Goal: Task Accomplishment & Management: Manage account settings

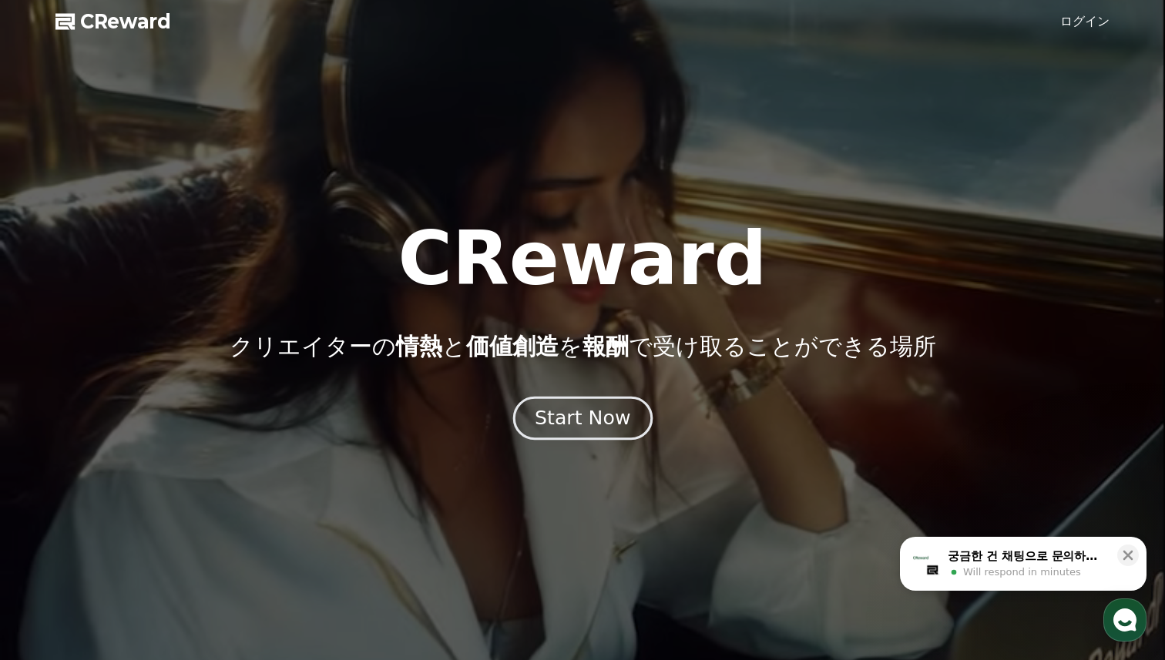
click at [588, 427] on div "Start Now" at bounding box center [583, 418] width 96 height 26
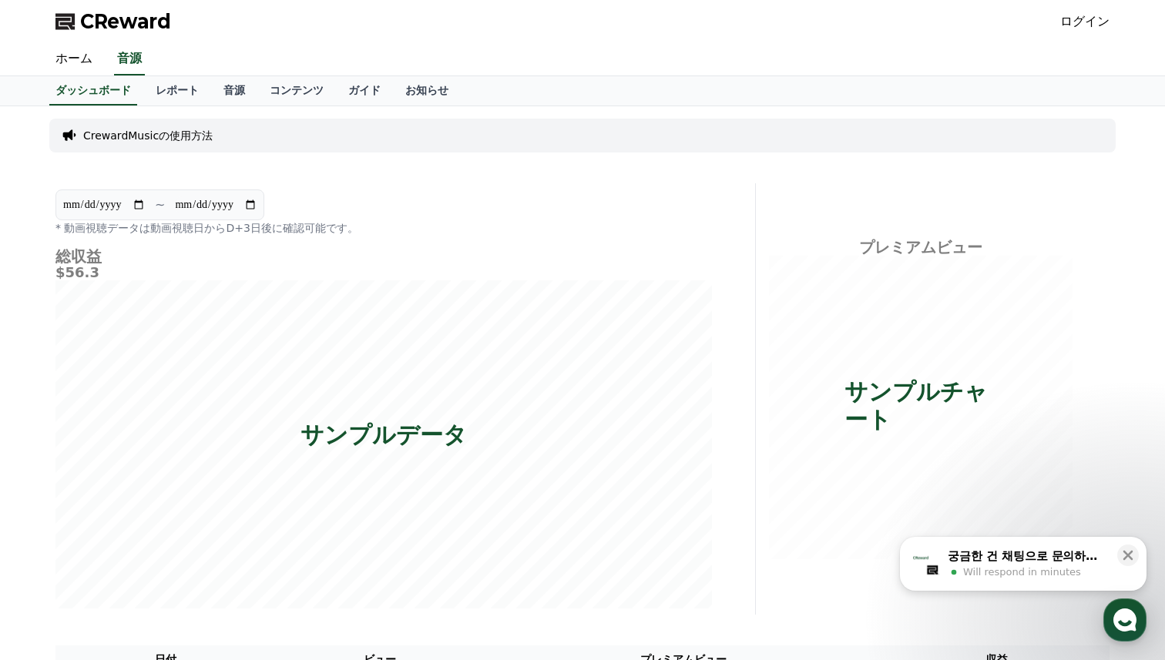
click at [1088, 20] on link "ログイン" at bounding box center [1084, 21] width 49 height 18
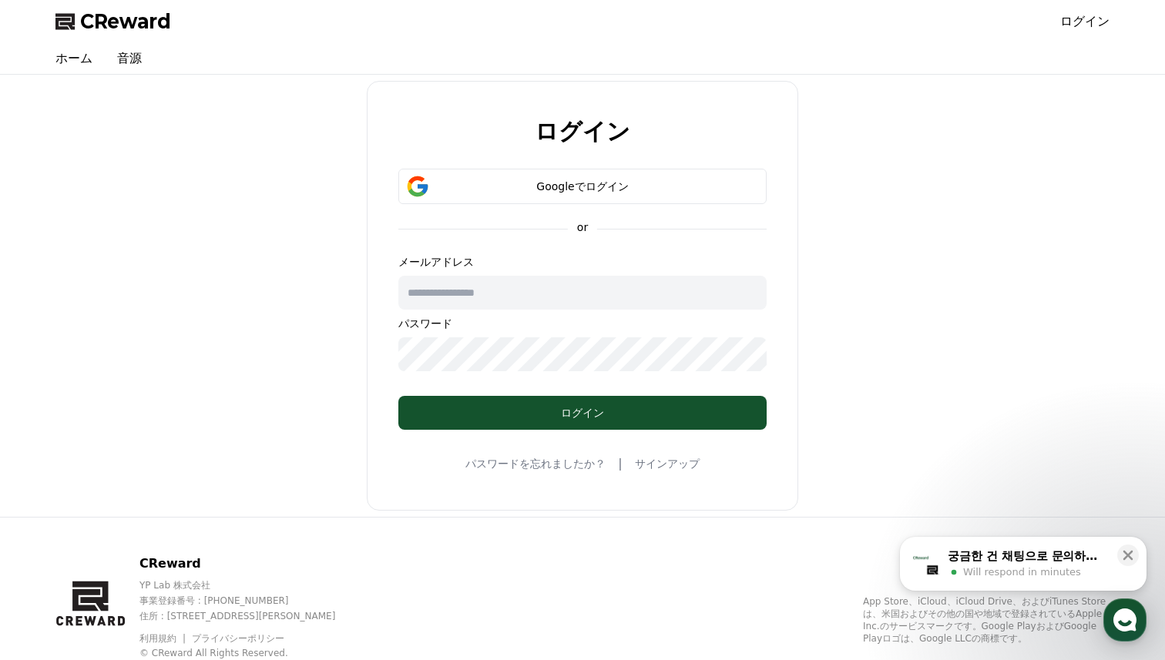
click at [603, 297] on input "text" at bounding box center [582, 293] width 368 height 34
click at [548, 174] on button "Googleでログイン" at bounding box center [582, 186] width 368 height 35
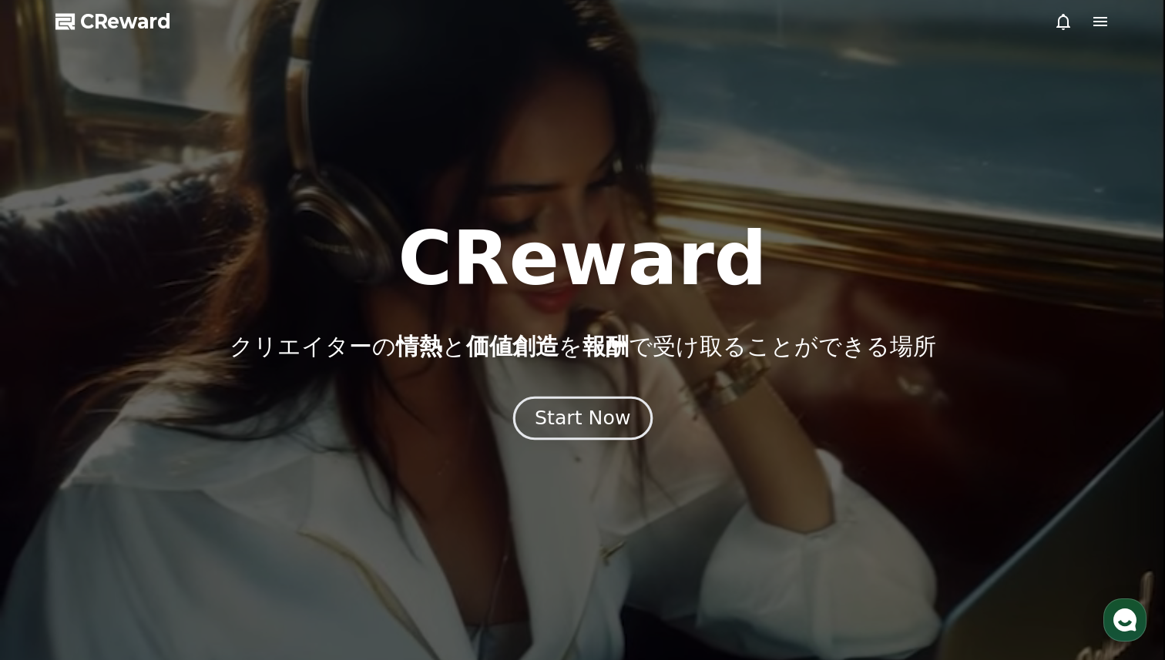
click at [578, 427] on div "Start Now" at bounding box center [583, 418] width 96 height 26
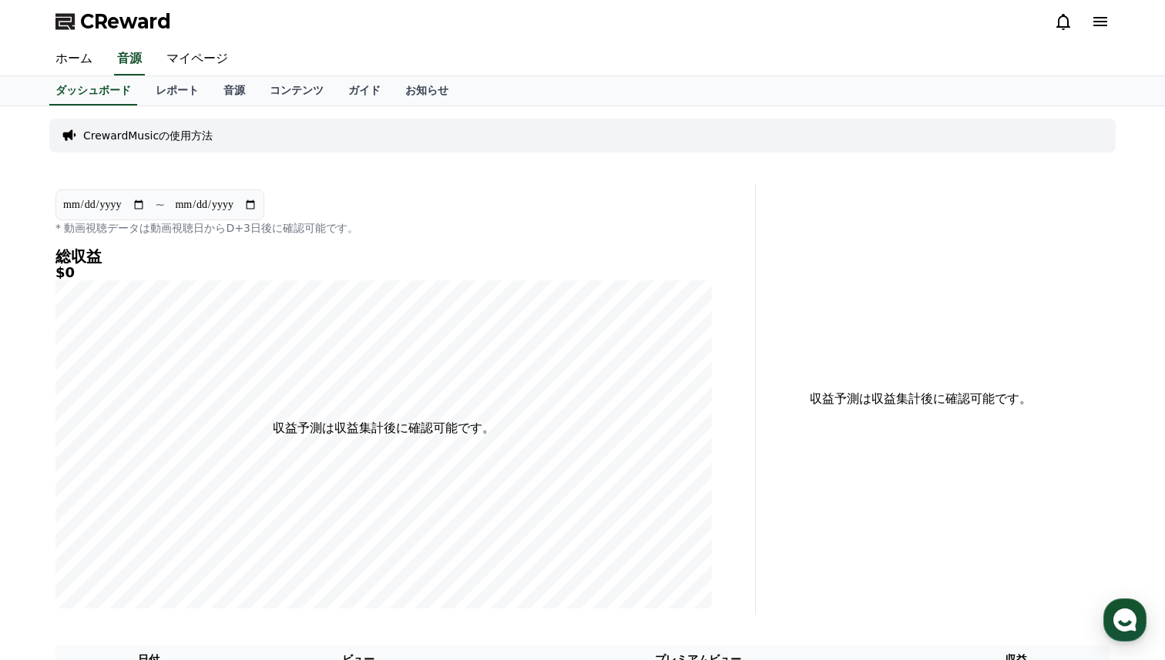
click at [1098, 24] on icon at bounding box center [1100, 21] width 18 height 18
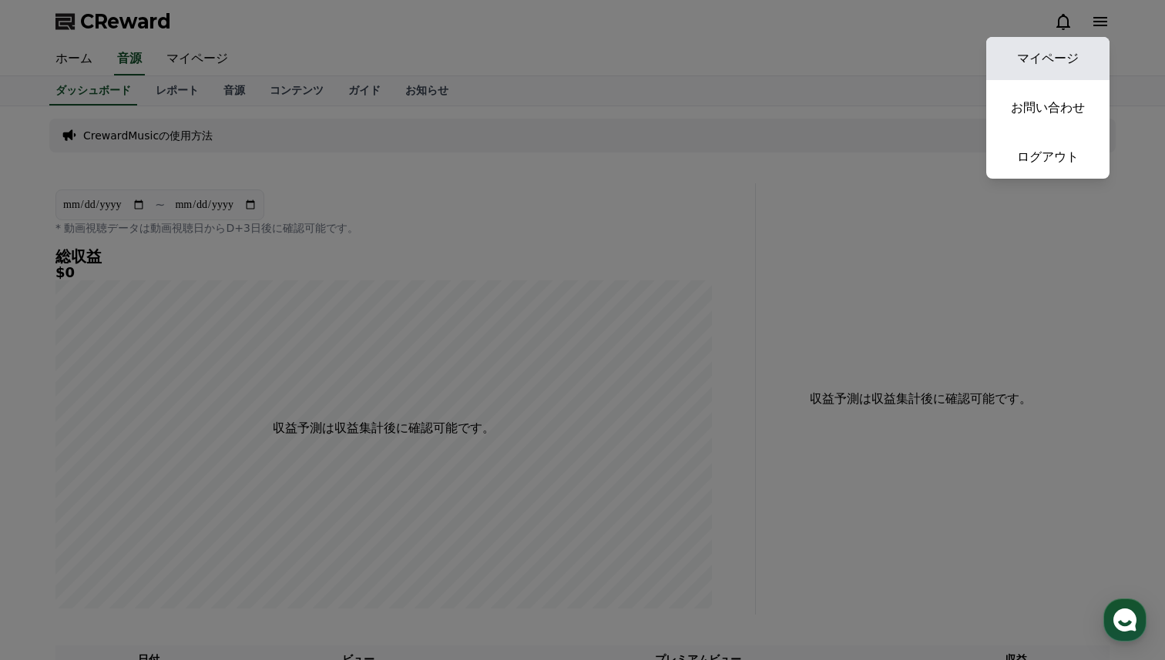
click at [1035, 45] on link "マイページ" at bounding box center [1047, 58] width 123 height 43
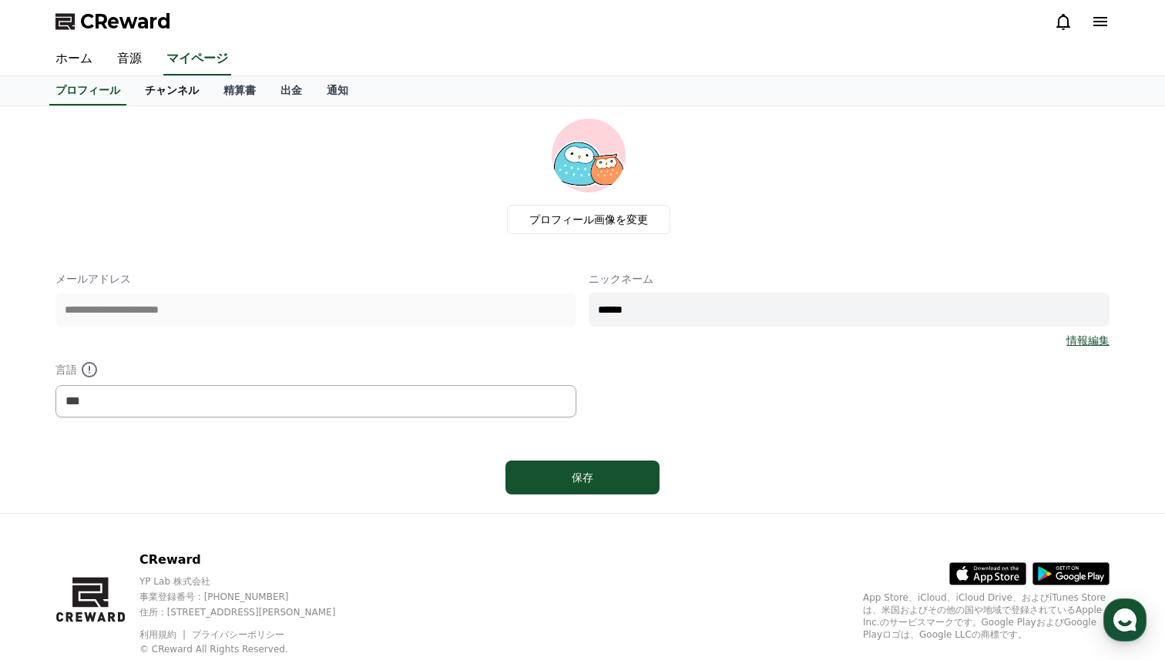
click at [175, 92] on link "チャンネル" at bounding box center [171, 90] width 79 height 29
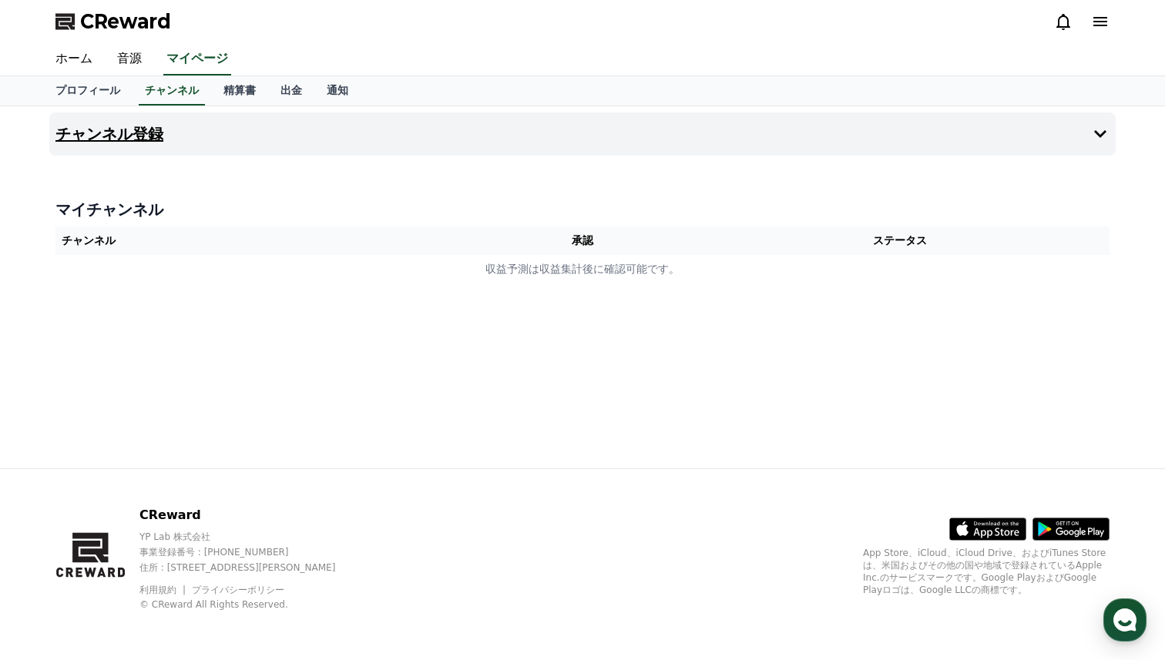
click at [160, 136] on h4 "チャンネル登録" at bounding box center [109, 134] width 108 height 17
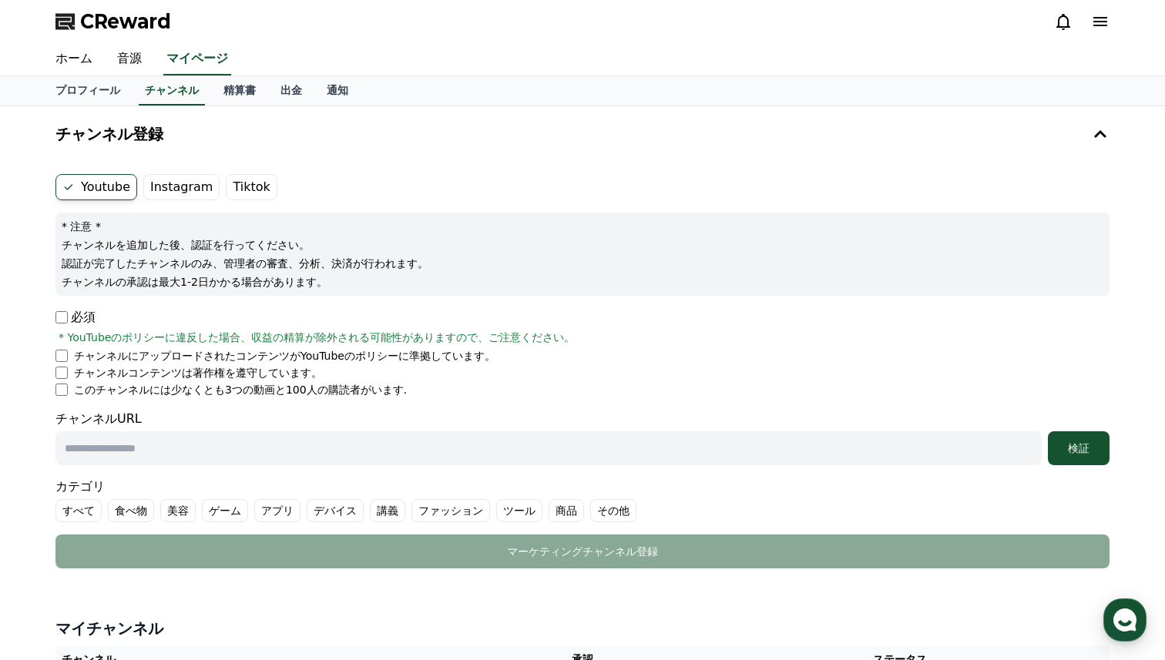
click at [178, 437] on input "text" at bounding box center [548, 448] width 986 height 34
paste input "**********"
type input "**********"
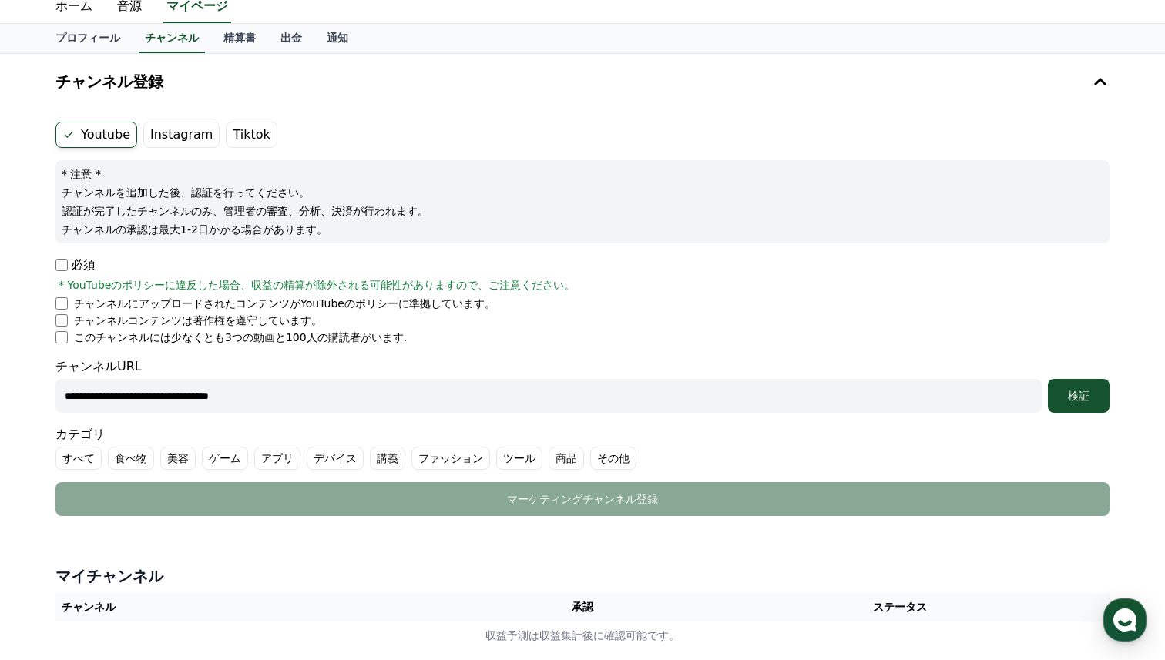
scroll to position [50, 0]
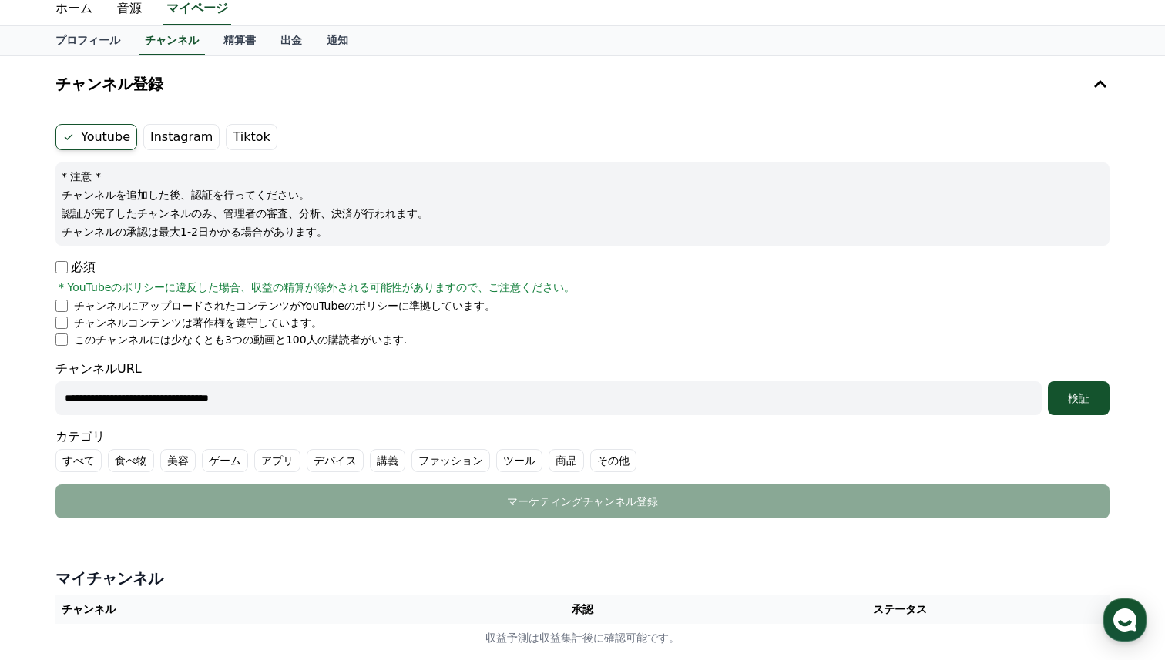
click at [232, 459] on label "ゲーム" at bounding box center [225, 460] width 46 height 23
click at [1091, 396] on div "検証" at bounding box center [1078, 398] width 49 height 15
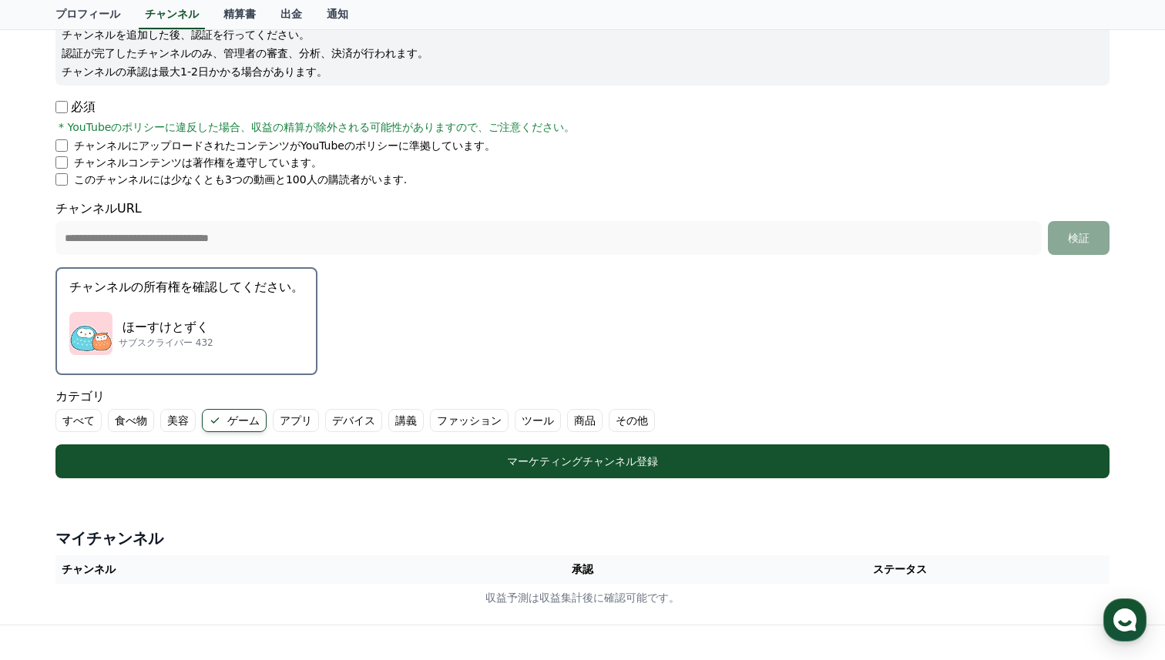
scroll to position [207, 0]
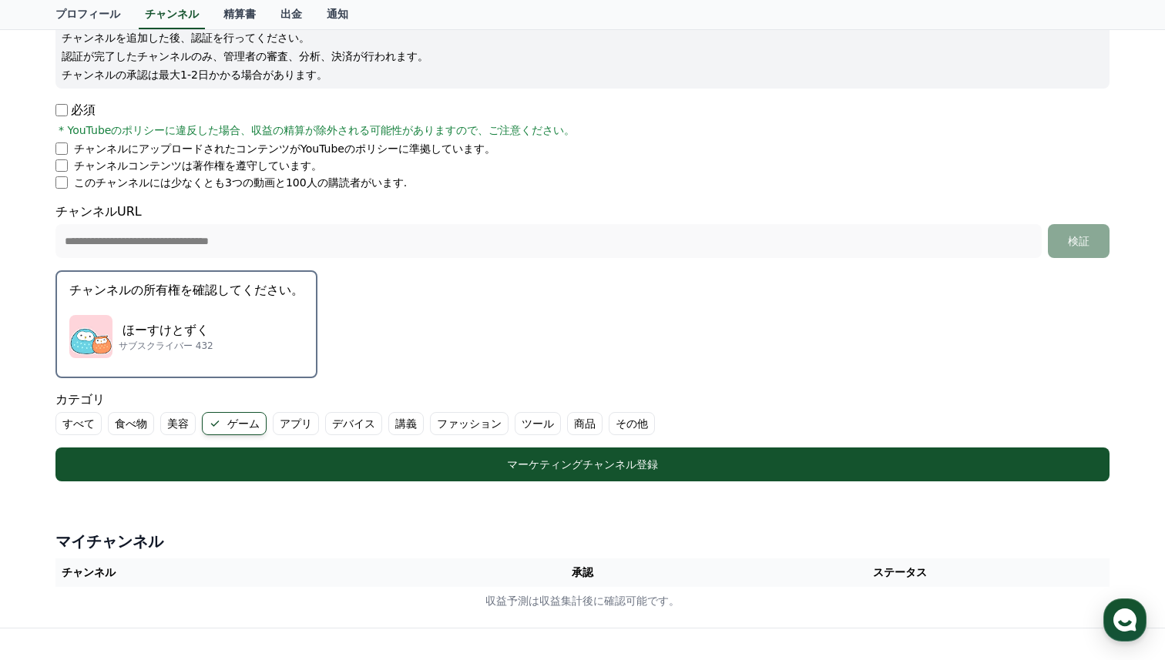
click at [235, 316] on div "ほーすけとずく サブスクライバー 432" at bounding box center [186, 337] width 234 height 62
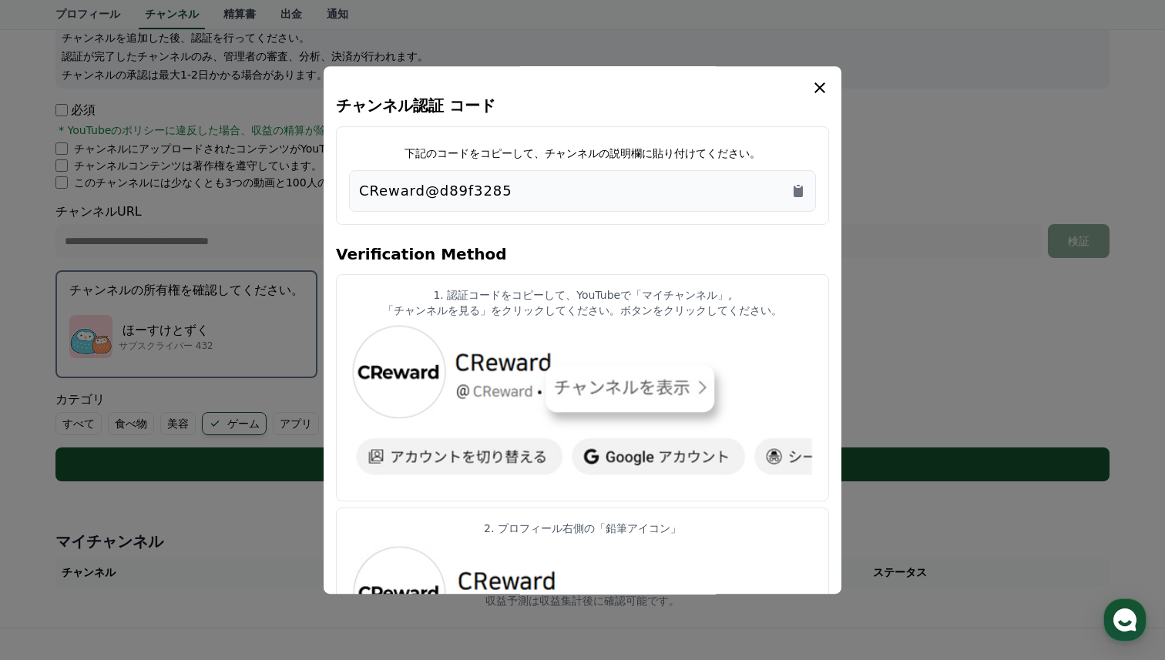
click at [568, 190] on div "CReward@d89f3285" at bounding box center [582, 191] width 447 height 22
click at [799, 187] on icon "Copy to clipboard" at bounding box center [797, 190] width 15 height 15
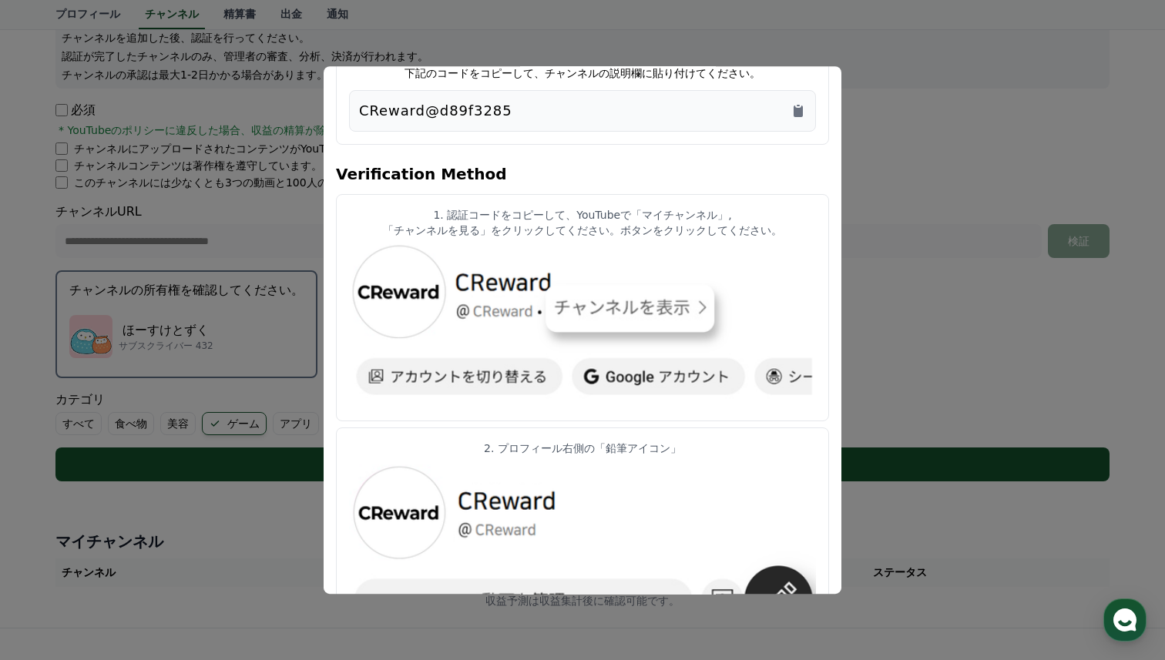
scroll to position [0, 0]
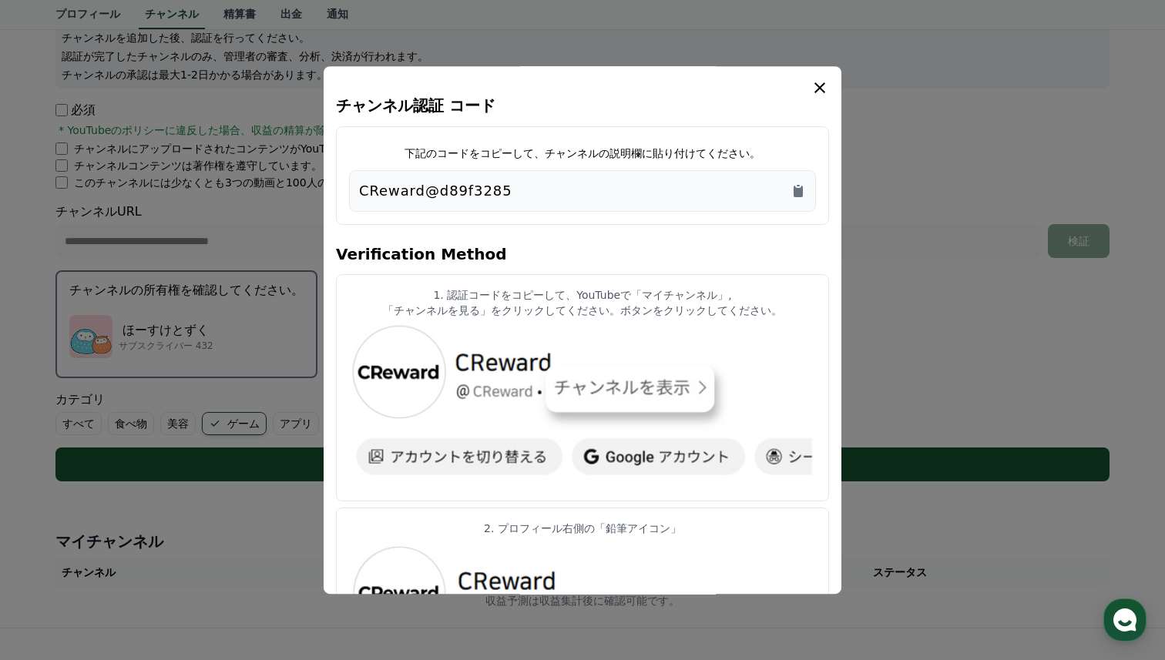
click at [820, 85] on icon "modal" at bounding box center [819, 88] width 18 height 18
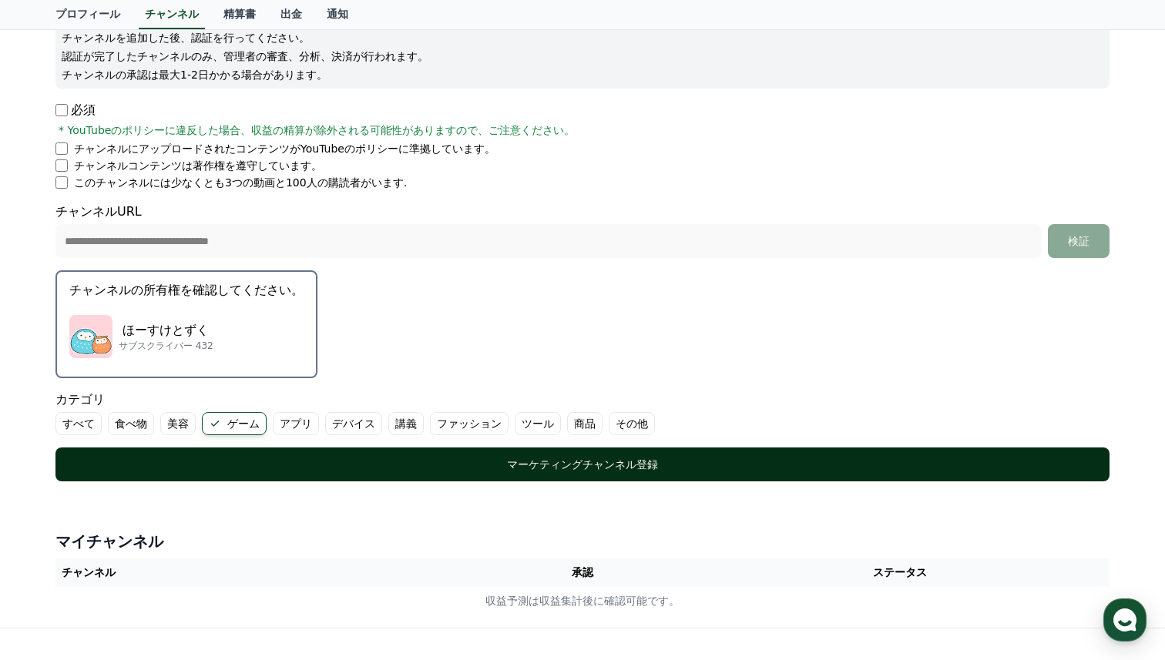
click at [541, 464] on div "マーケティングチャンネル登録" at bounding box center [582, 464] width 992 height 15
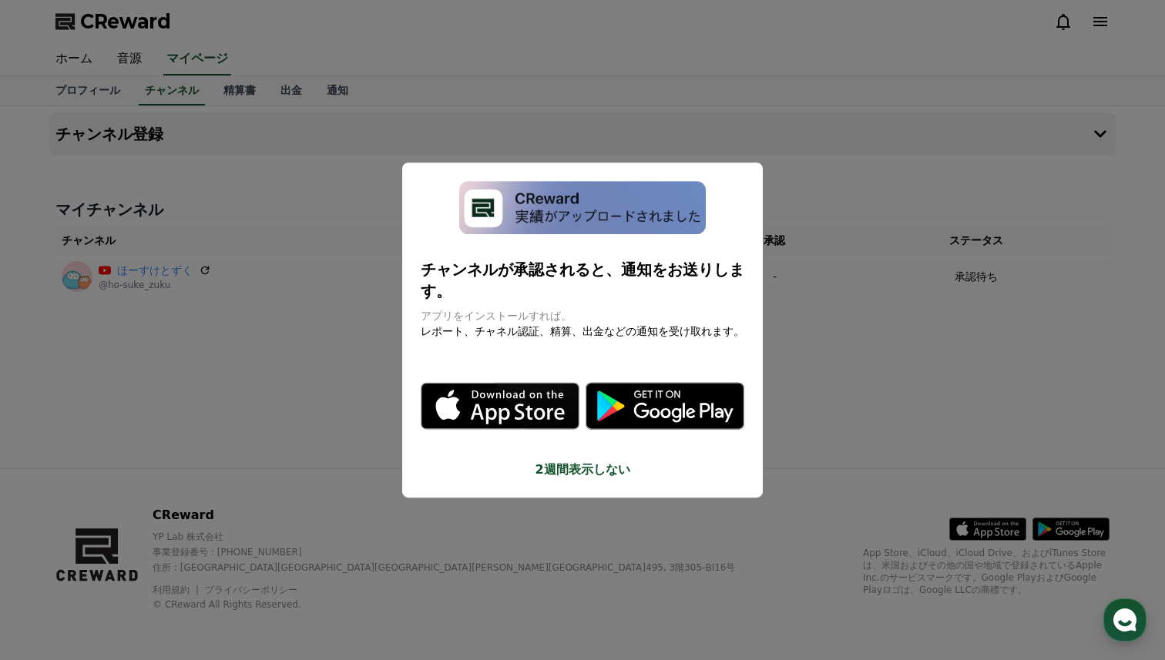
click at [825, 351] on button "close modal" at bounding box center [582, 330] width 1165 height 660
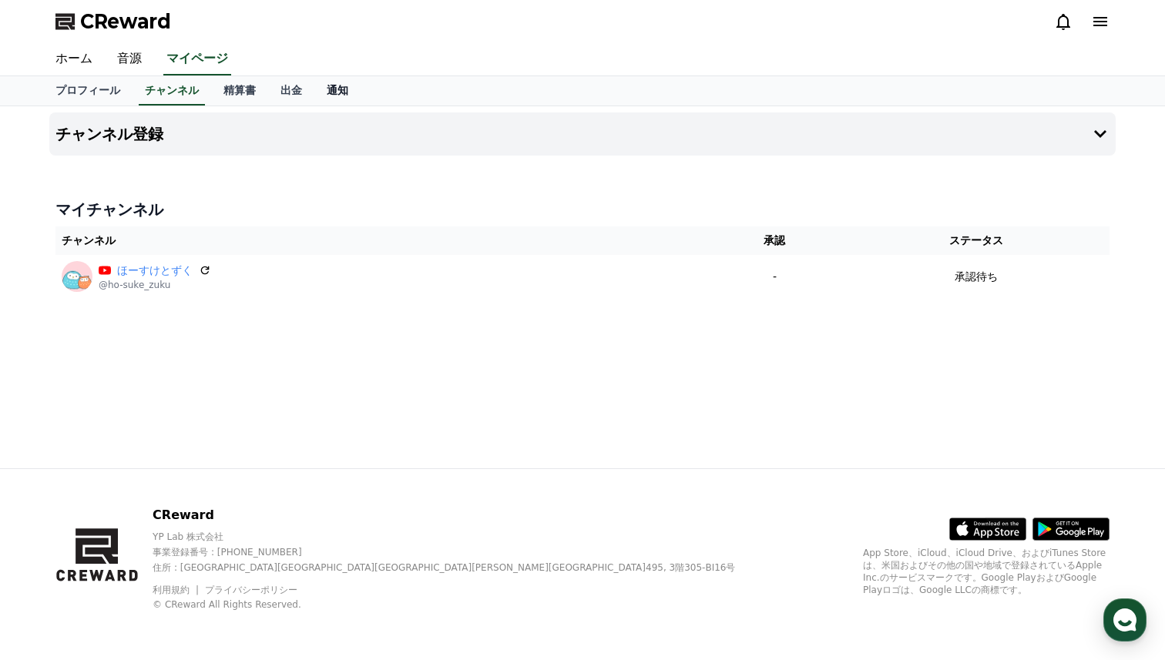
click at [342, 101] on link "通知" at bounding box center [337, 90] width 46 height 29
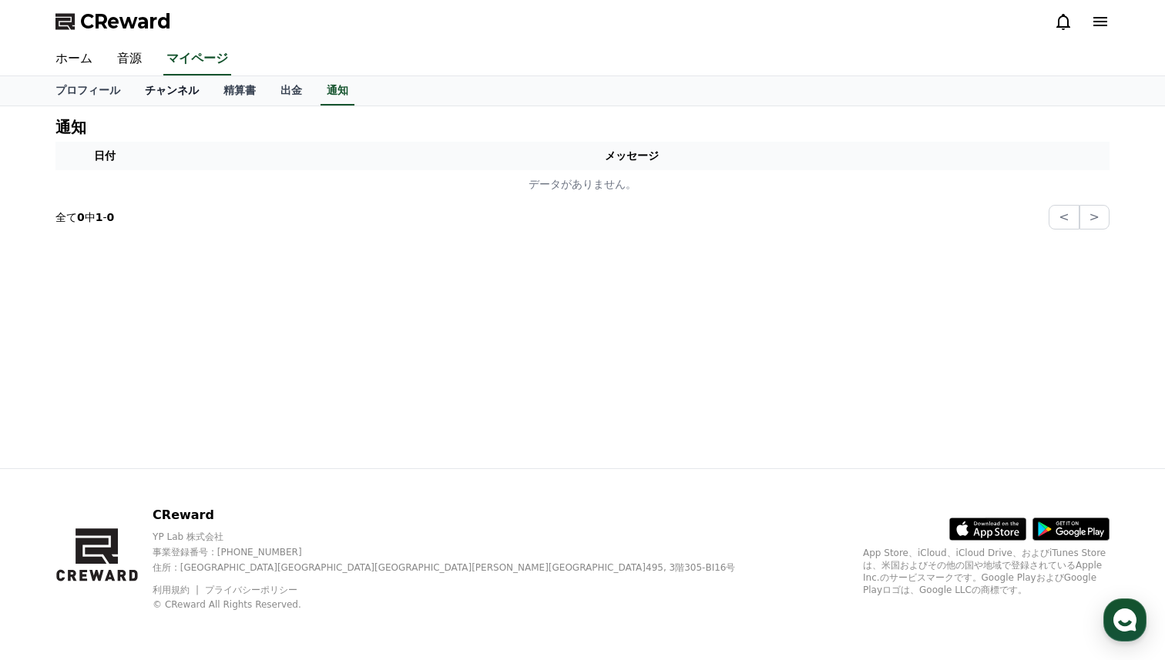
click at [169, 98] on link "チャンネル" at bounding box center [171, 90] width 79 height 29
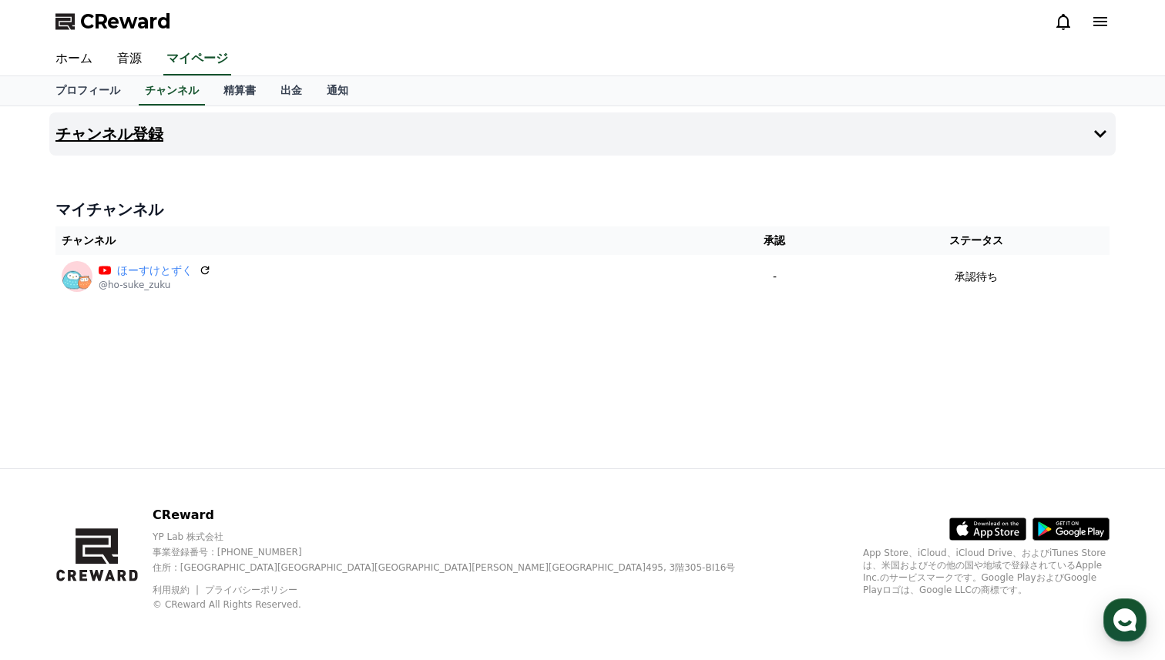
click at [184, 134] on button "チャンネル登録" at bounding box center [582, 133] width 1066 height 43
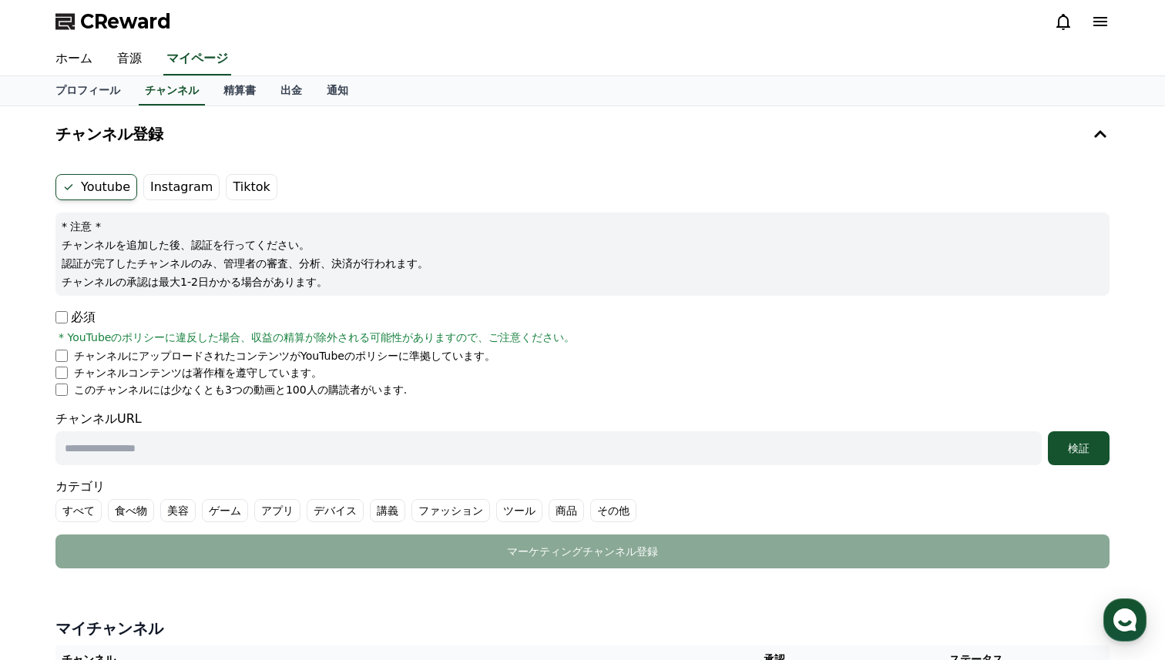
click at [159, 186] on label "Instagram" at bounding box center [181, 187] width 76 height 26
click at [156, 200] on form "Youtube Instagram Tiktok * 注意 * チャンネルを追加した後、認証を行ってください。 認証が完了したチャンネルのみ、管理者の審査、分…" at bounding box center [582, 371] width 1054 height 394
click at [161, 193] on label "Instagram" at bounding box center [181, 187] width 76 height 26
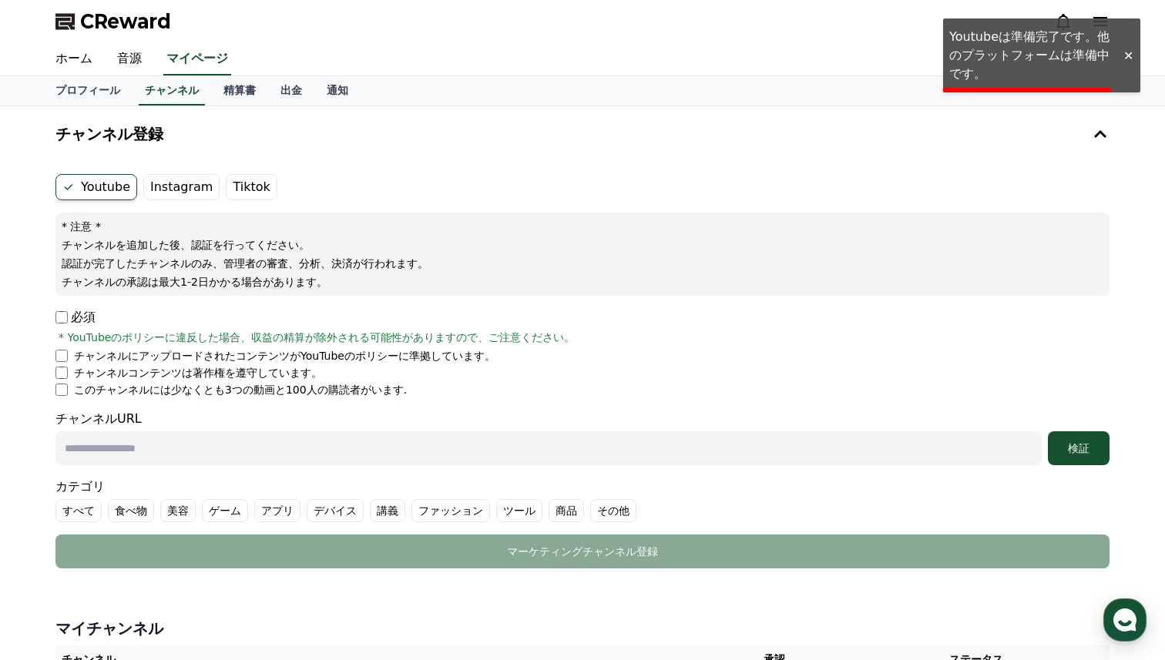
click at [532, 169] on div "Youtube Instagram Tiktok * 注意 * チャンネルを追加した後、認証を行ってください。 認証が完了したチャンネルのみ、管理者の審査、分…" at bounding box center [582, 371] width 1066 height 407
click at [1122, 57] on div at bounding box center [1127, 56] width 25 height 15
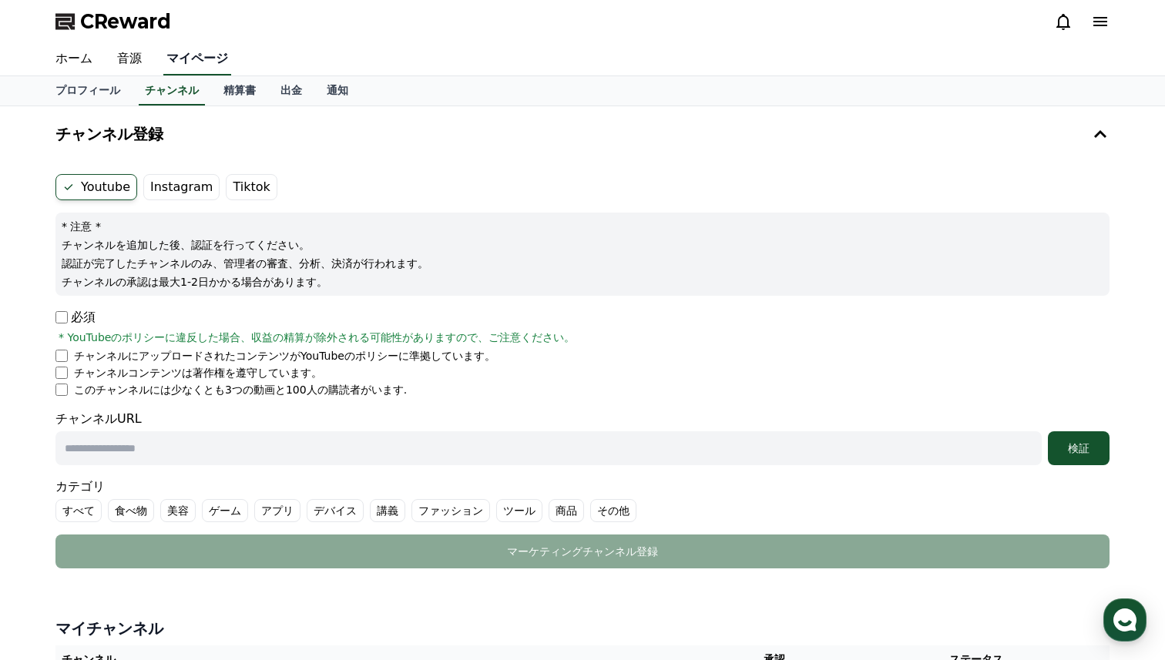
click at [188, 59] on link "マイページ" at bounding box center [197, 59] width 68 height 32
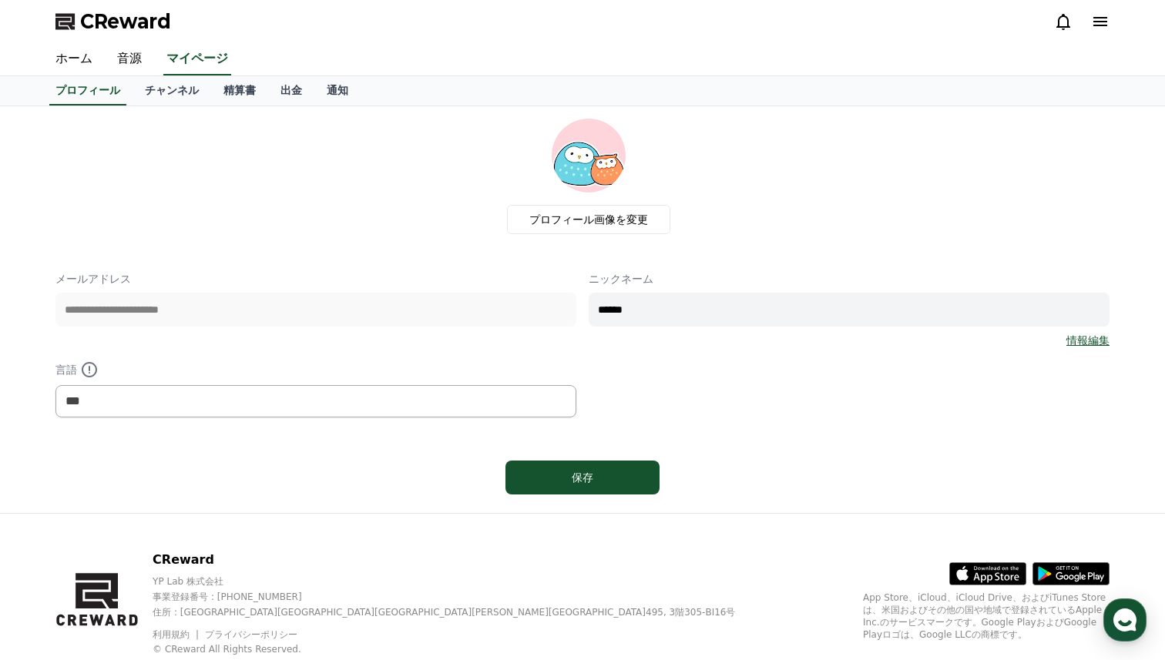
click at [71, 41] on div "CReward" at bounding box center [582, 21] width 1078 height 43
click at [71, 55] on link "ホーム" at bounding box center [74, 59] width 62 height 32
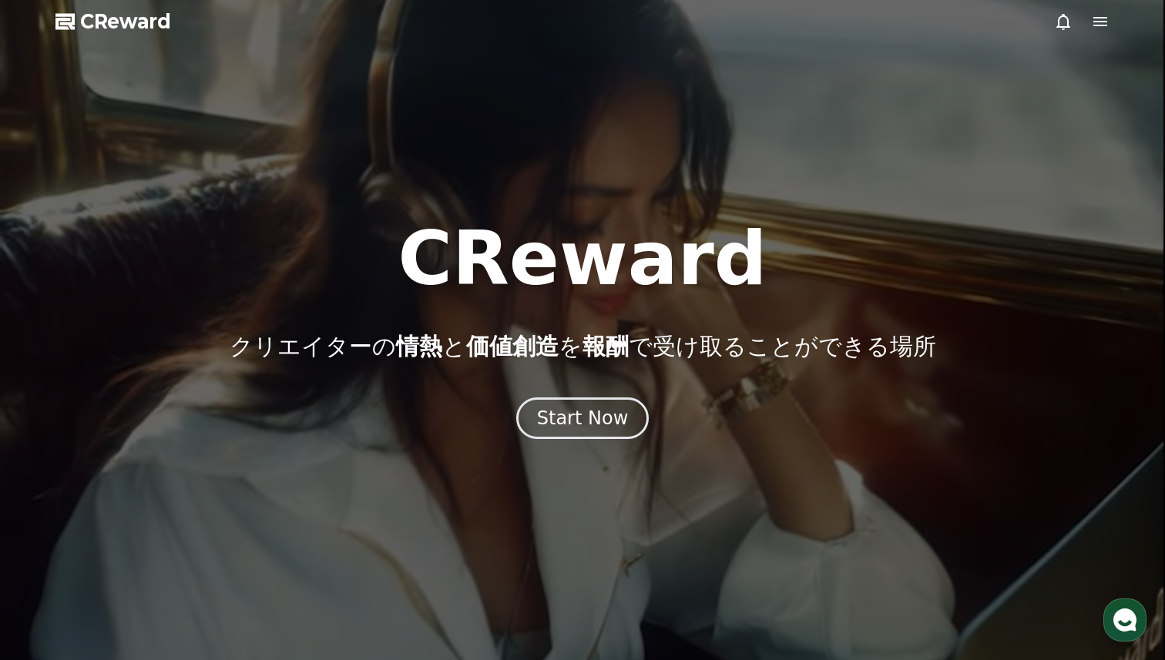
click at [1095, 23] on icon at bounding box center [1100, 21] width 18 height 18
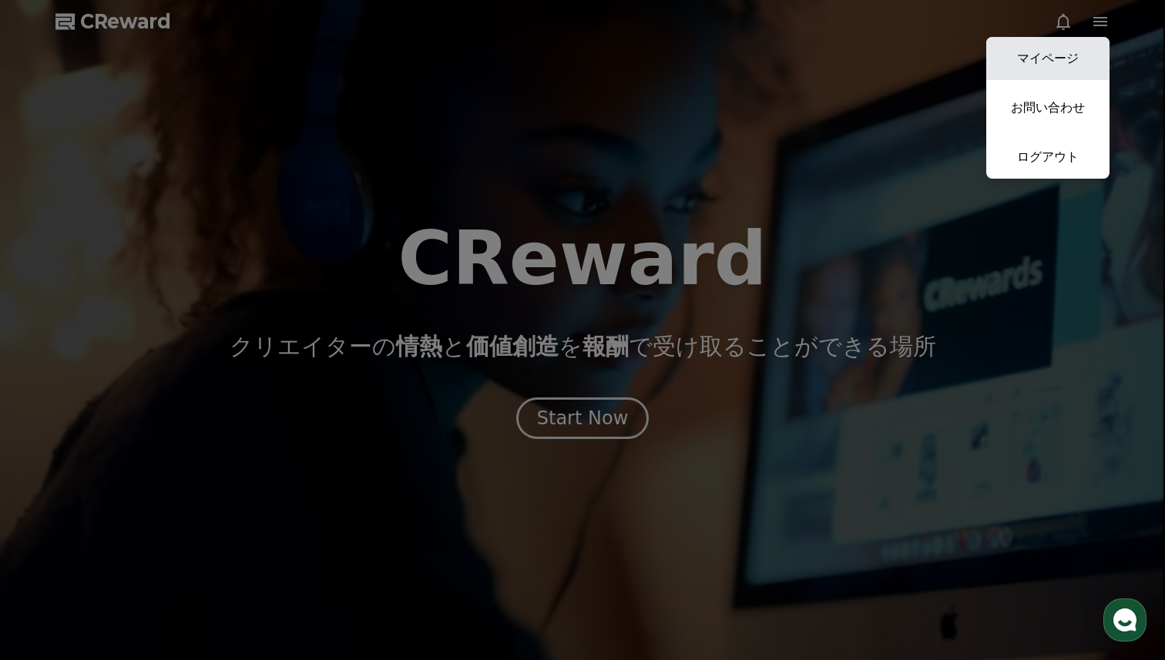
click at [1063, 52] on link "マイページ" at bounding box center [1047, 58] width 123 height 43
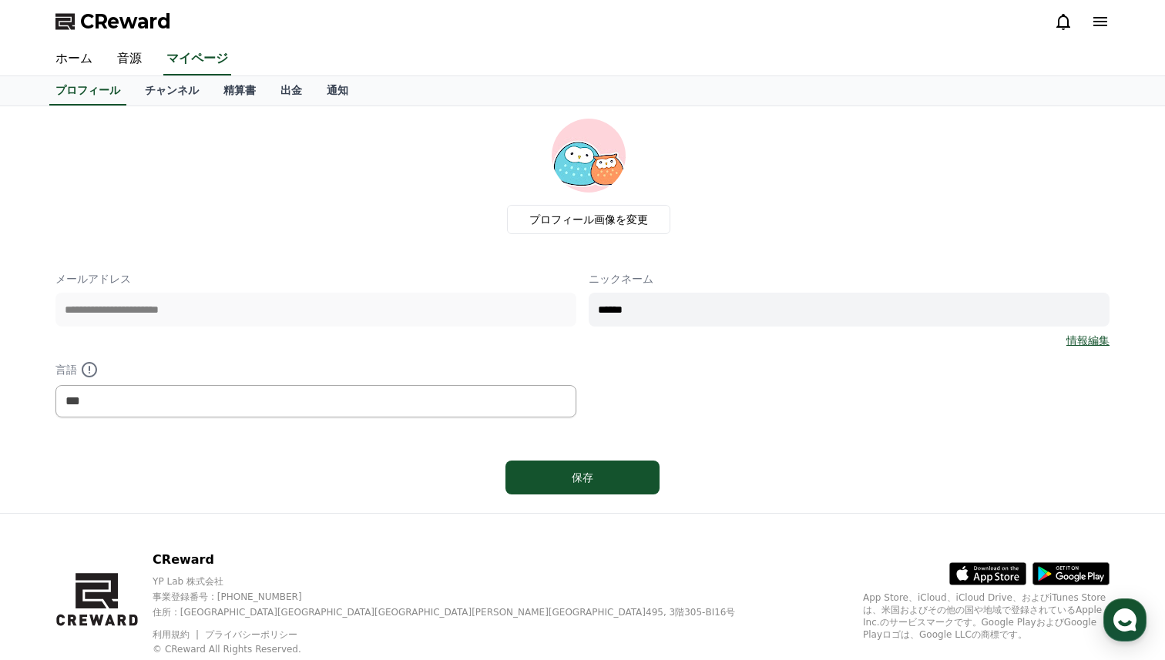
click at [1095, 21] on icon at bounding box center [1100, 21] width 14 height 9
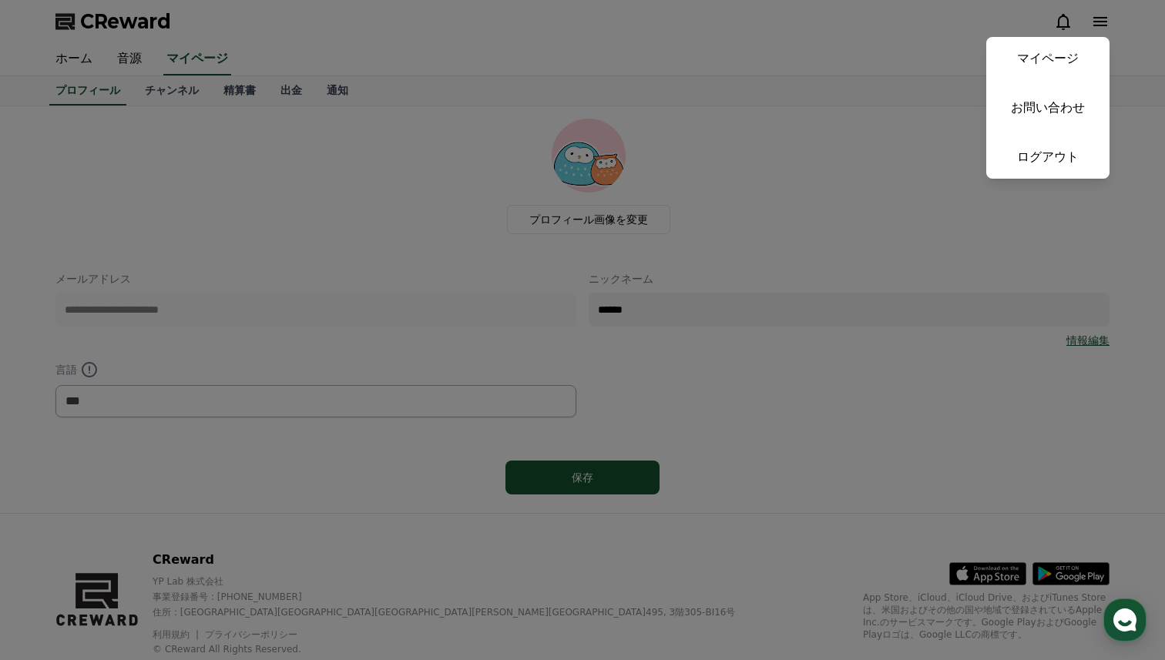
click at [1096, 21] on button "close" at bounding box center [582, 330] width 1165 height 660
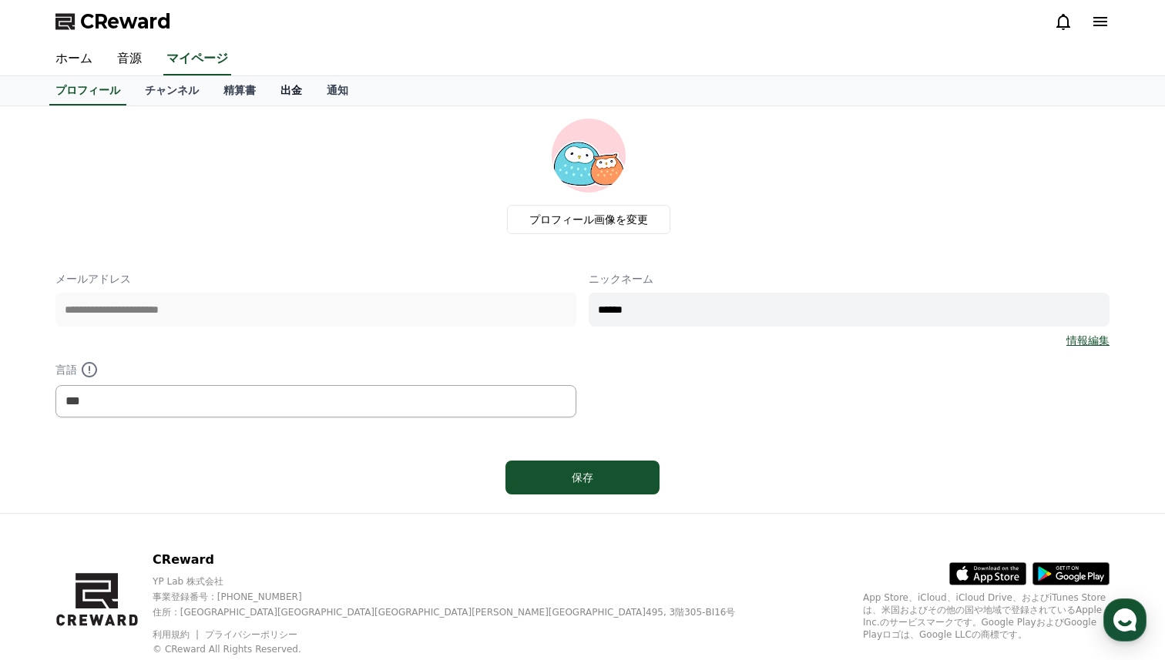
click at [286, 88] on link "出金" at bounding box center [291, 90] width 46 height 29
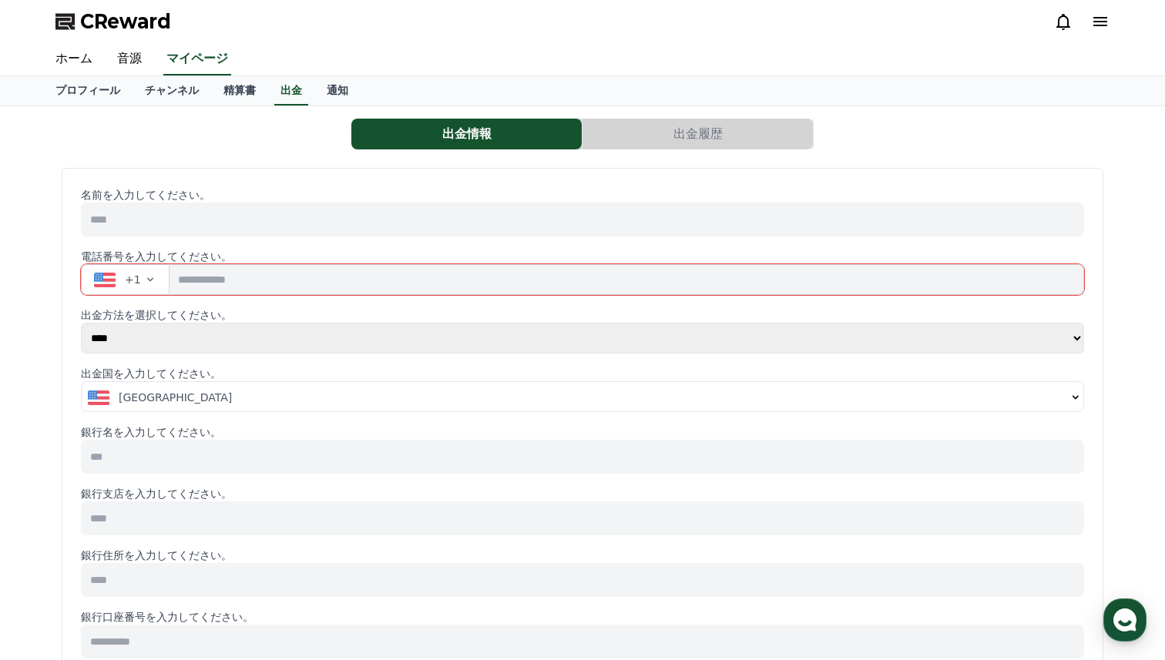
click at [154, 344] on select "**** ******" at bounding box center [582, 338] width 1003 height 31
select select "******"
click at [81, 323] on select "**** ******" at bounding box center [582, 338] width 1003 height 31
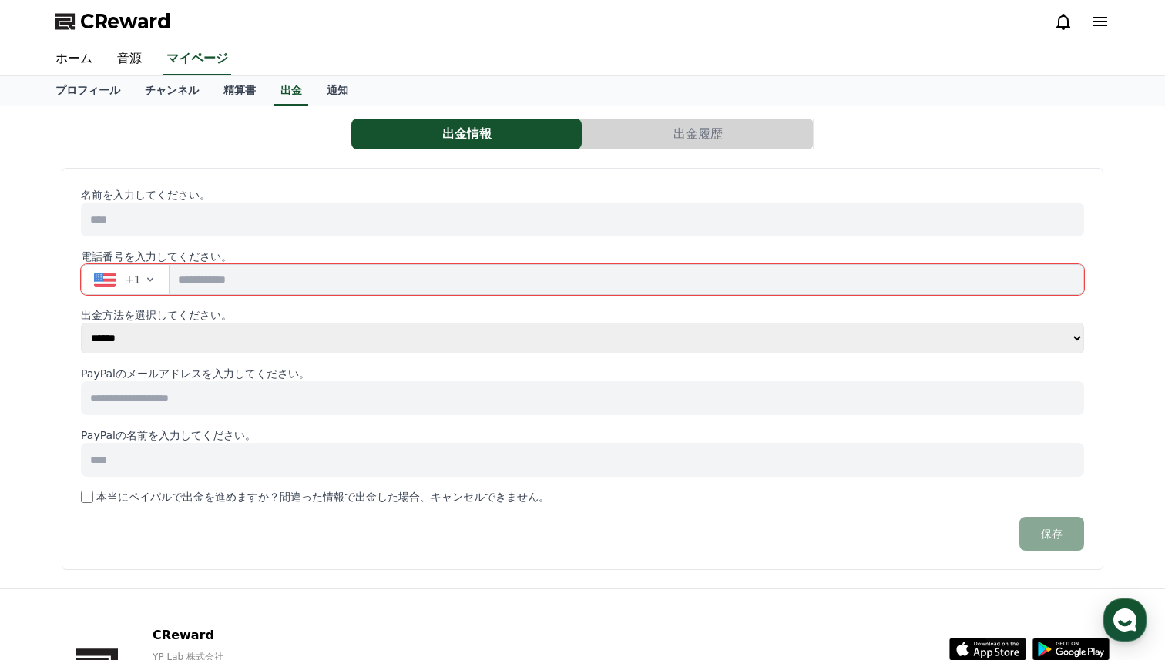
click at [194, 282] on input "tel" at bounding box center [626, 279] width 914 height 31
click at [144, 279] on icon "button" at bounding box center [150, 279] width 12 height 12
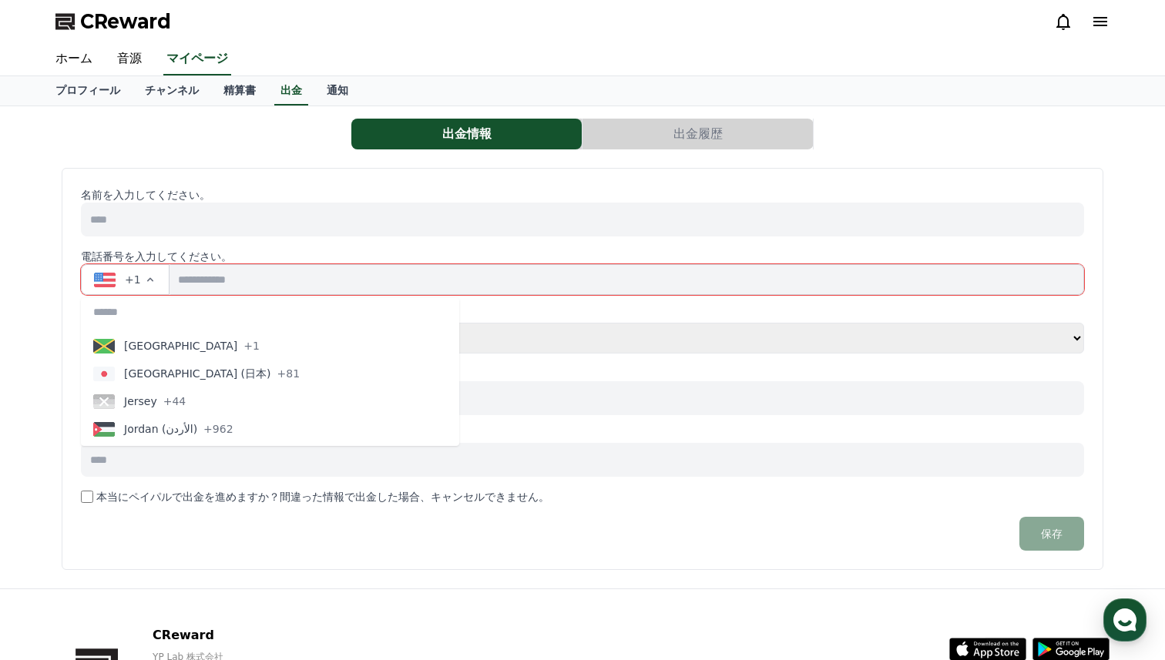
scroll to position [2979, 0]
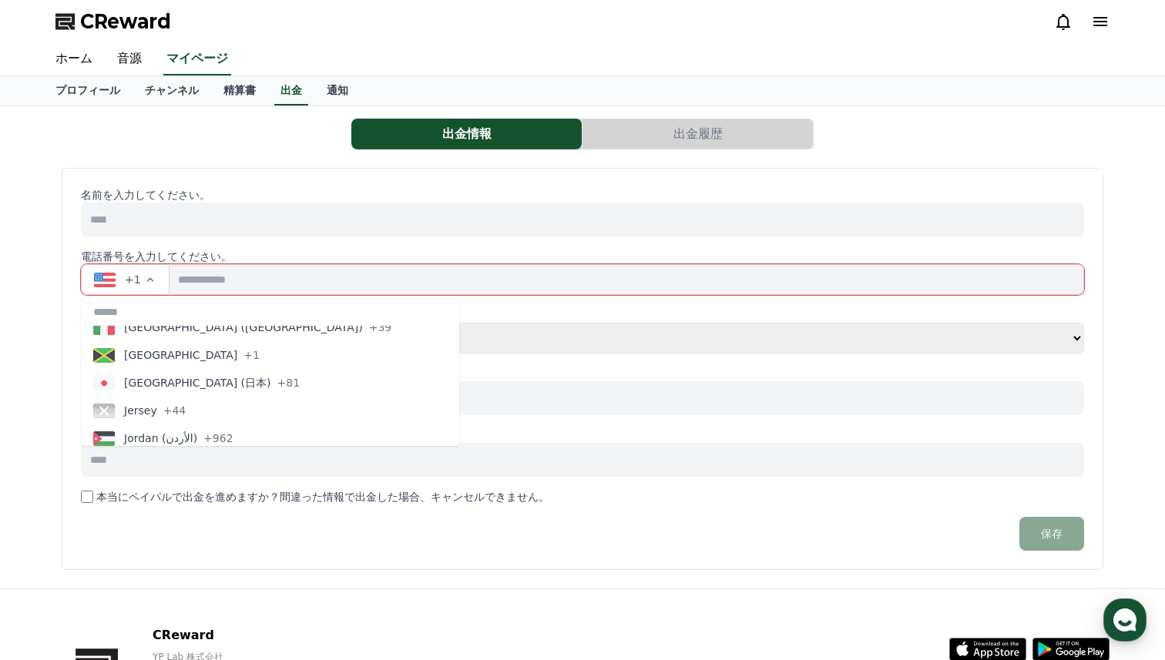
click at [153, 385] on span "[GEOGRAPHIC_DATA] (日本)" at bounding box center [197, 382] width 147 height 15
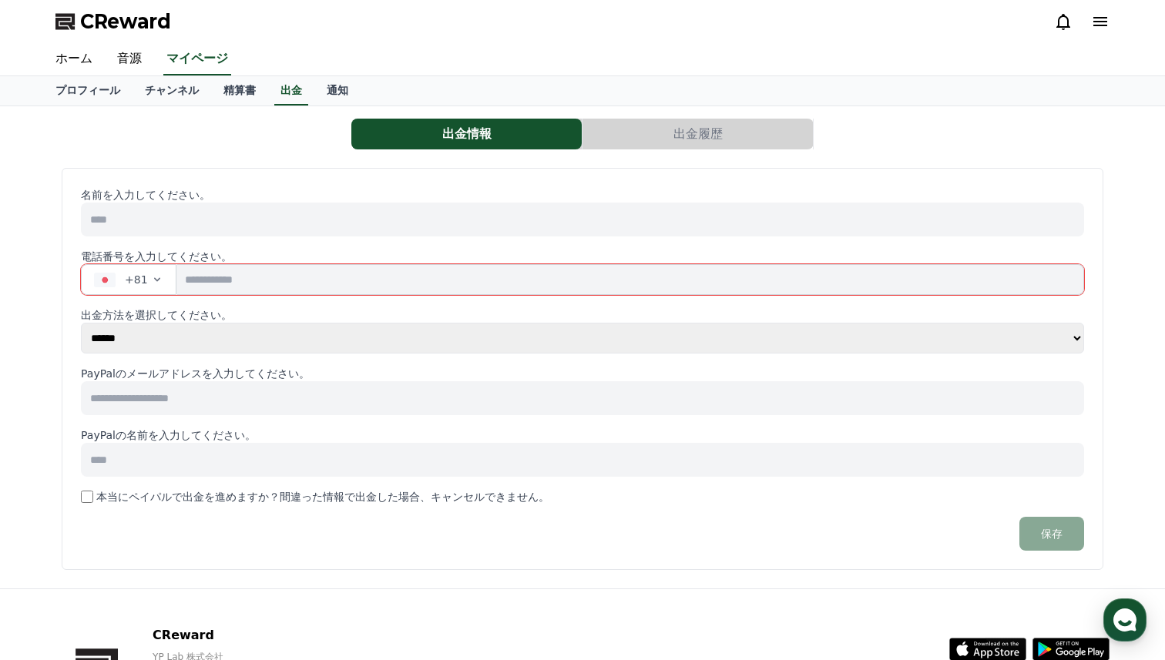
click at [216, 281] on input "tel" at bounding box center [629, 279] width 907 height 31
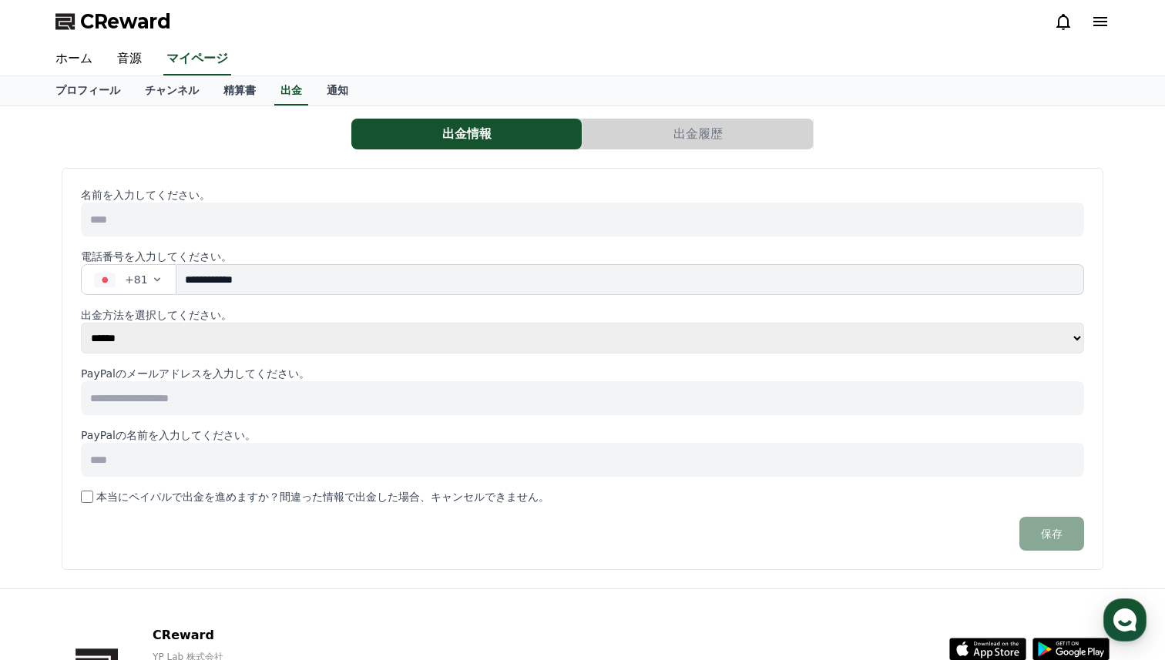
type input "**********"
click at [162, 223] on input at bounding box center [582, 220] width 1003 height 34
type input "*****"
click at [344, 87] on link "通知" at bounding box center [337, 90] width 46 height 29
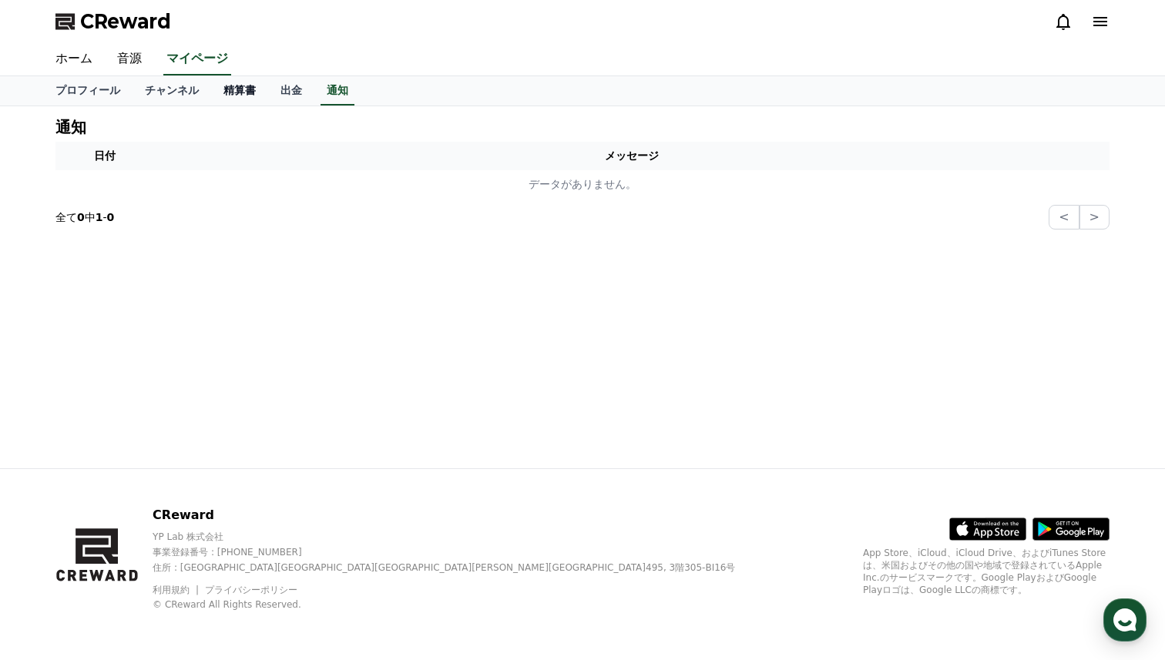
click at [234, 89] on link "精算書" at bounding box center [239, 90] width 57 height 29
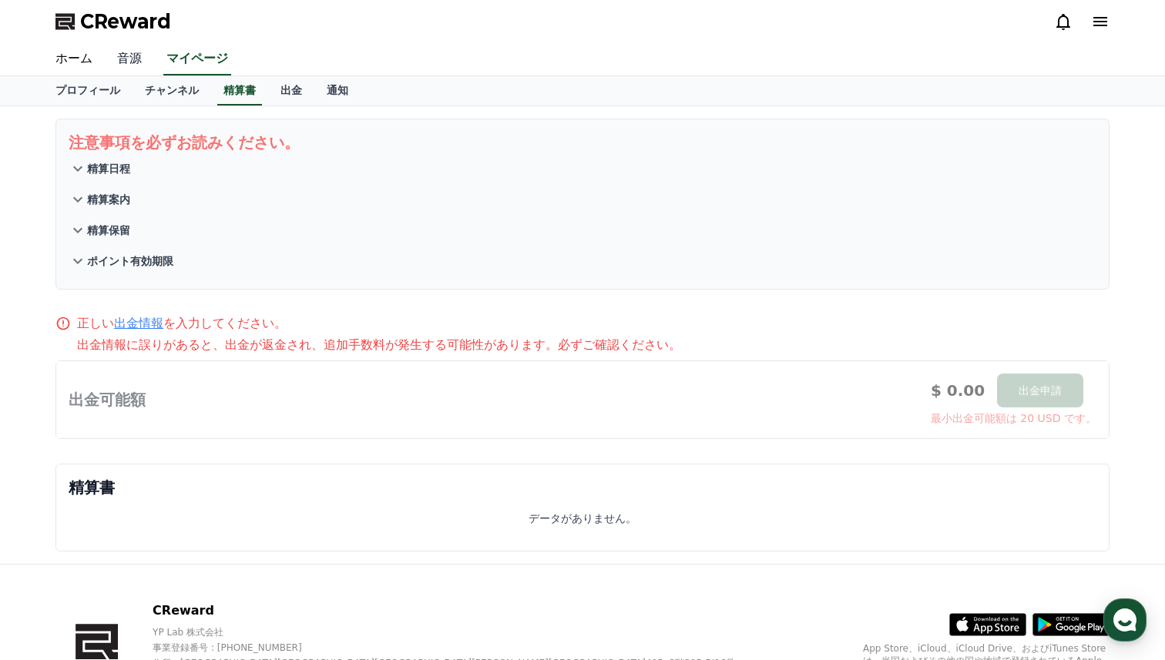
click at [129, 55] on link "音源" at bounding box center [129, 59] width 49 height 32
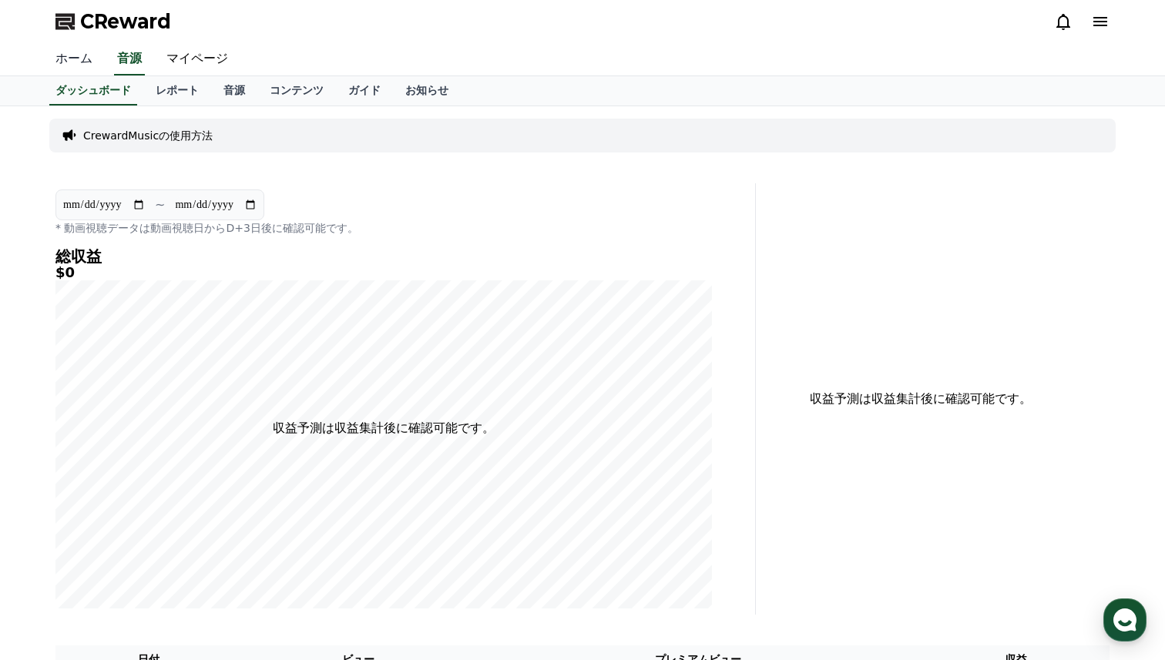
click at [73, 53] on link "ホーム" at bounding box center [74, 59] width 62 height 32
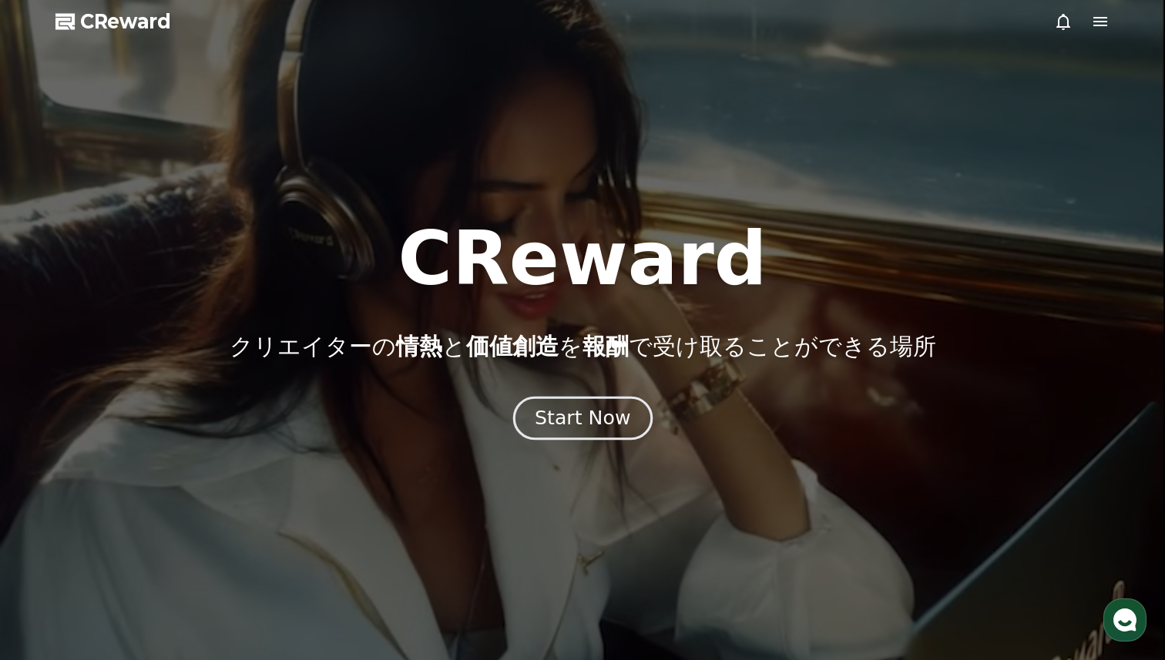
click at [598, 427] on div "Start Now" at bounding box center [583, 418] width 96 height 26
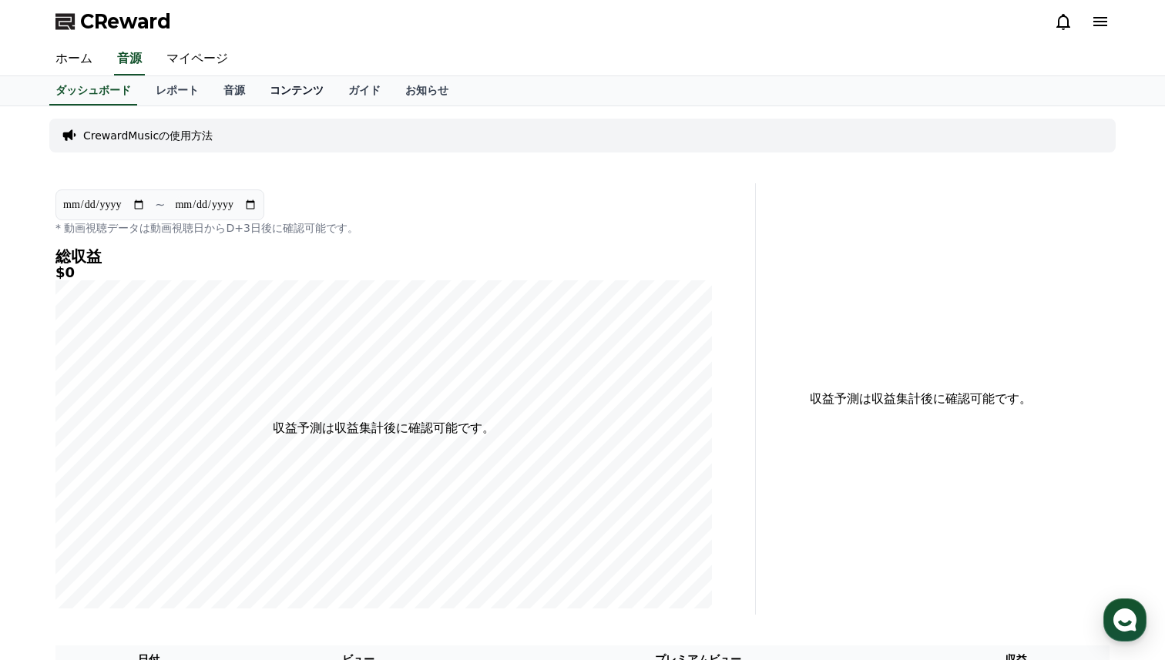
click at [299, 87] on link "コンテンツ" at bounding box center [296, 90] width 79 height 29
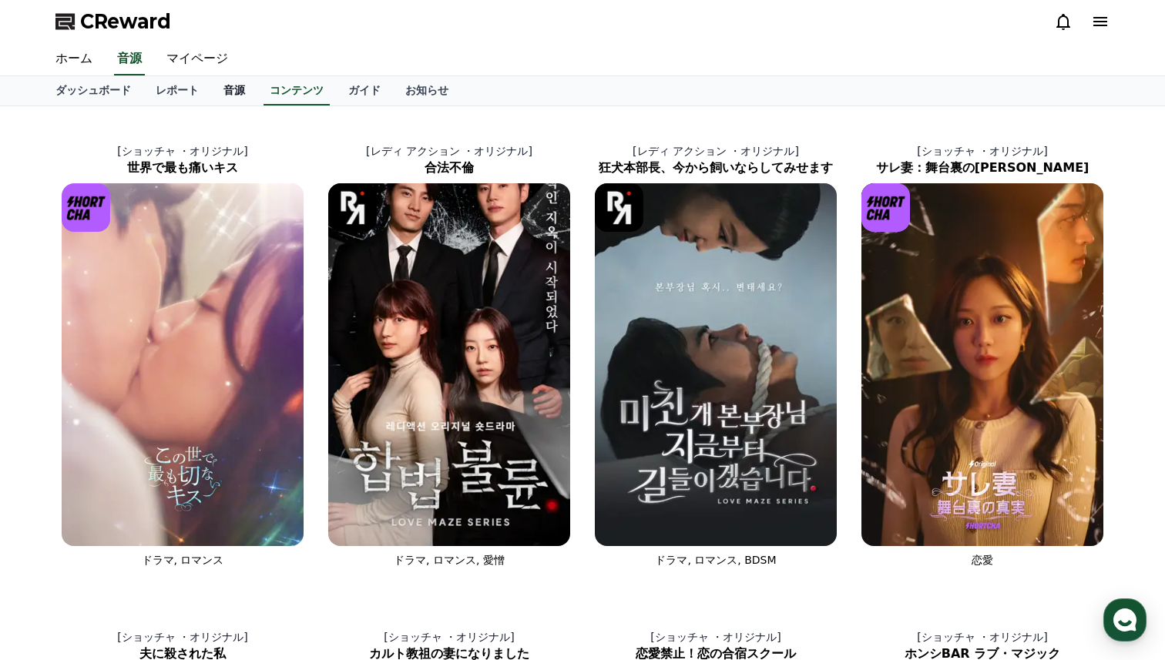
click at [236, 86] on link "音源" at bounding box center [234, 90] width 46 height 29
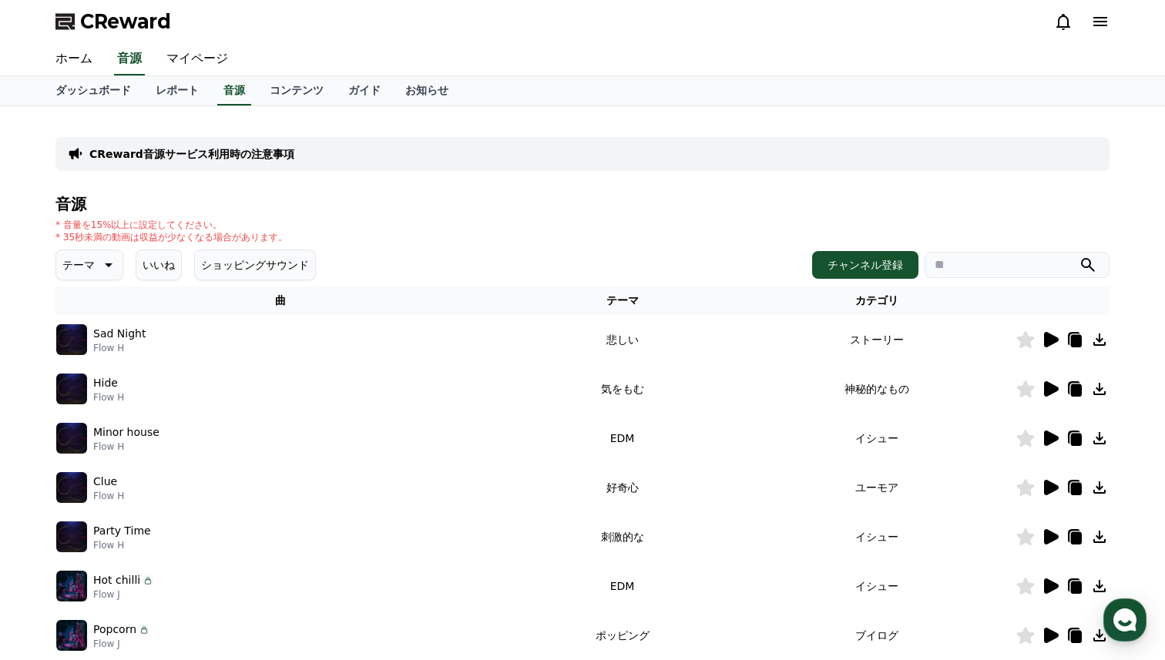
click at [102, 268] on icon at bounding box center [107, 265] width 18 height 18
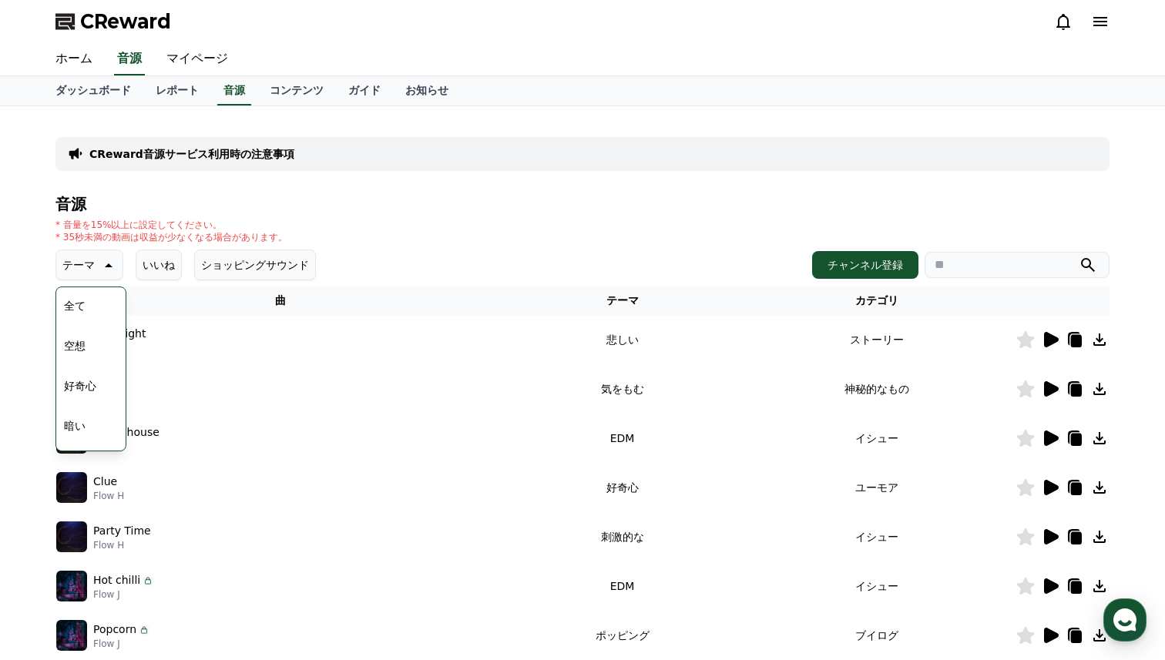
click at [451, 240] on div "* 音量を15%以上に設定してください。 * 35秒未満の動画は収益が少なくなる場合があります。" at bounding box center [582, 231] width 1054 height 25
click at [488, 257] on div "テーマ テーマ 全て 空想 好奇心 暗い 明るい ポッピング 刺激的な 反転 [PERSON_NAME]な 劇的な 喜ばしい 気分 EDM 溝 悲しい 穏やか…" at bounding box center [582, 265] width 1054 height 31
click at [206, 61] on link "マイページ" at bounding box center [197, 59] width 86 height 32
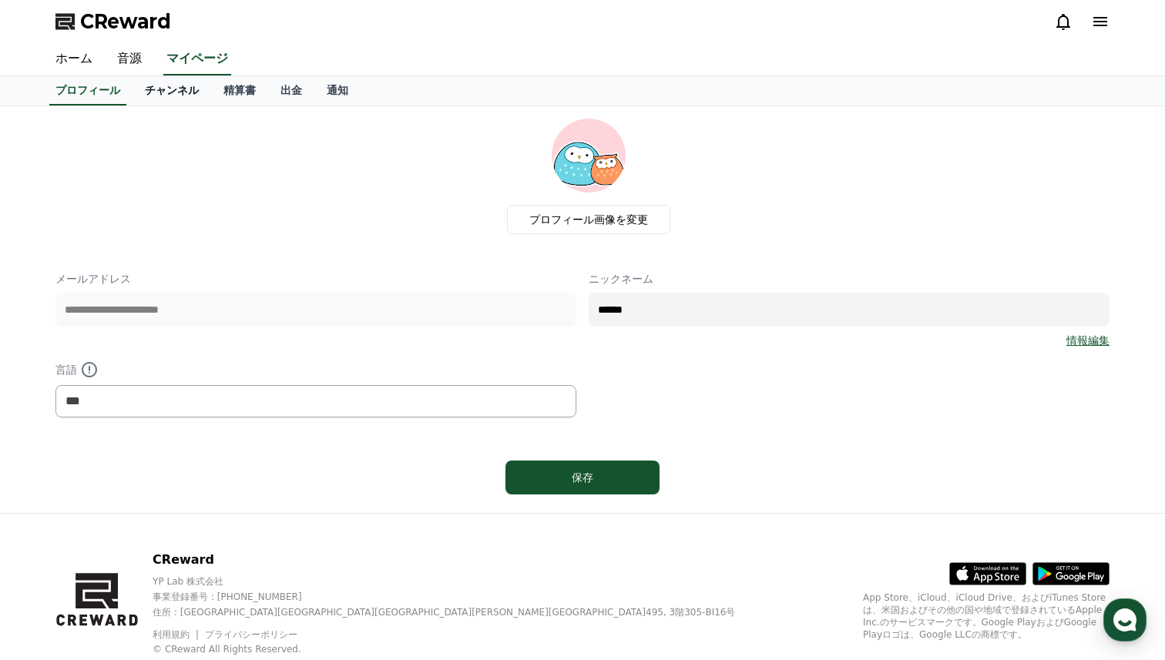
click at [175, 100] on link "チャンネル" at bounding box center [171, 90] width 79 height 29
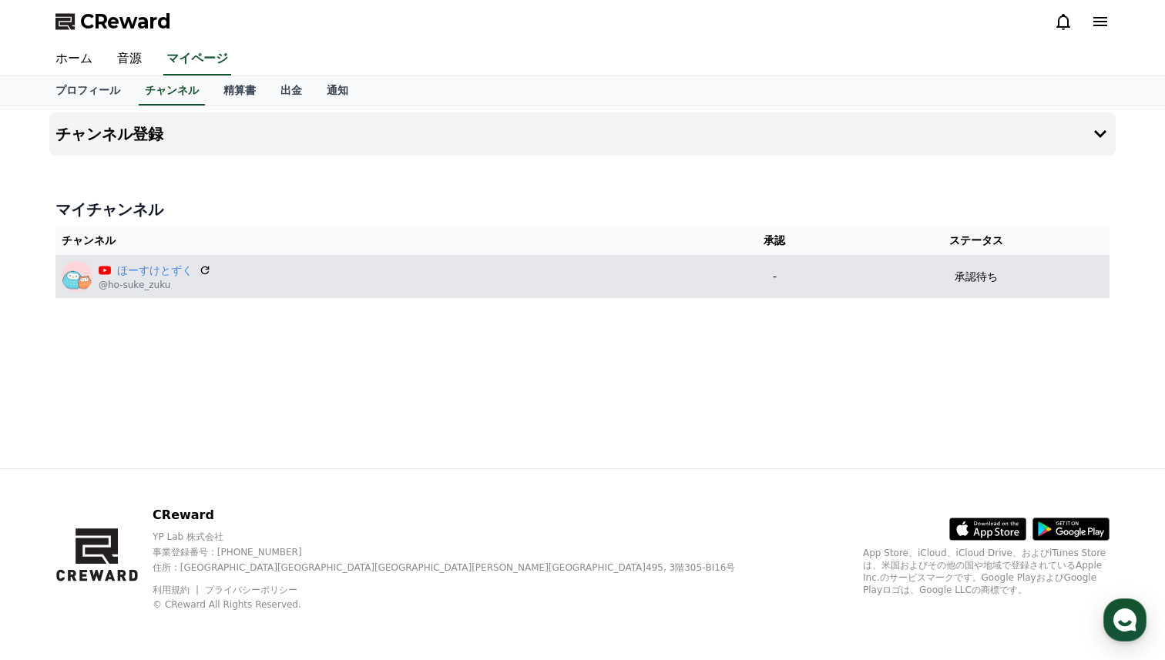
click at [995, 279] on p "承認待ち" at bounding box center [975, 277] width 43 height 16
click at [207, 269] on icon at bounding box center [204, 270] width 9 height 9
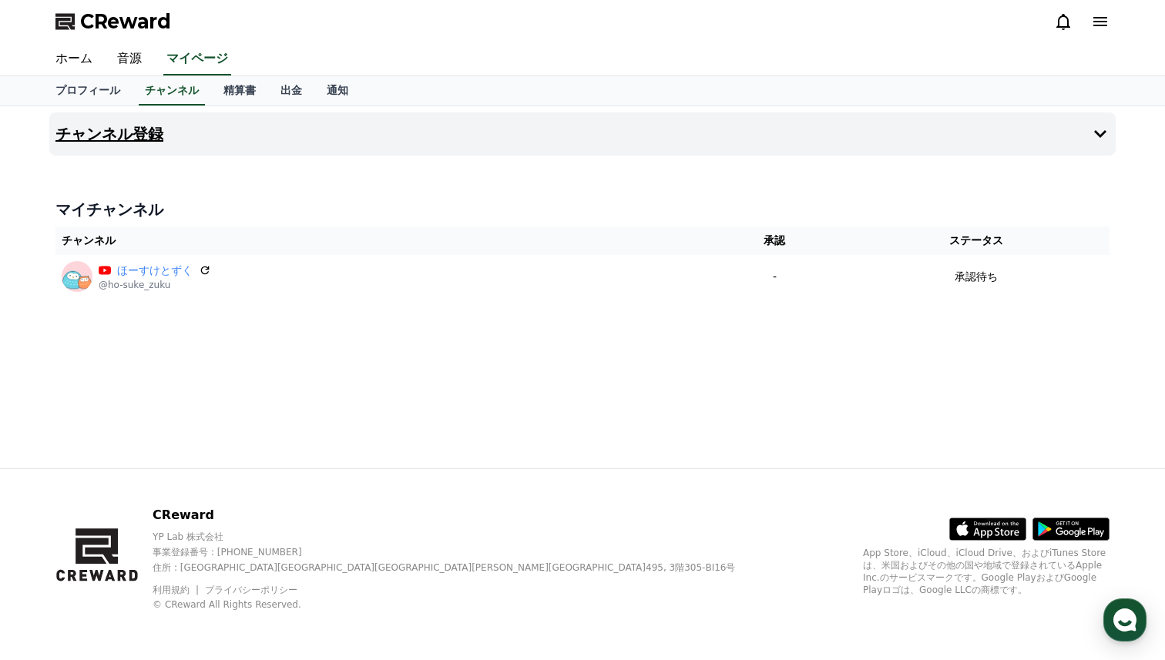
click at [134, 141] on h4 "チャンネル登録" at bounding box center [109, 134] width 108 height 17
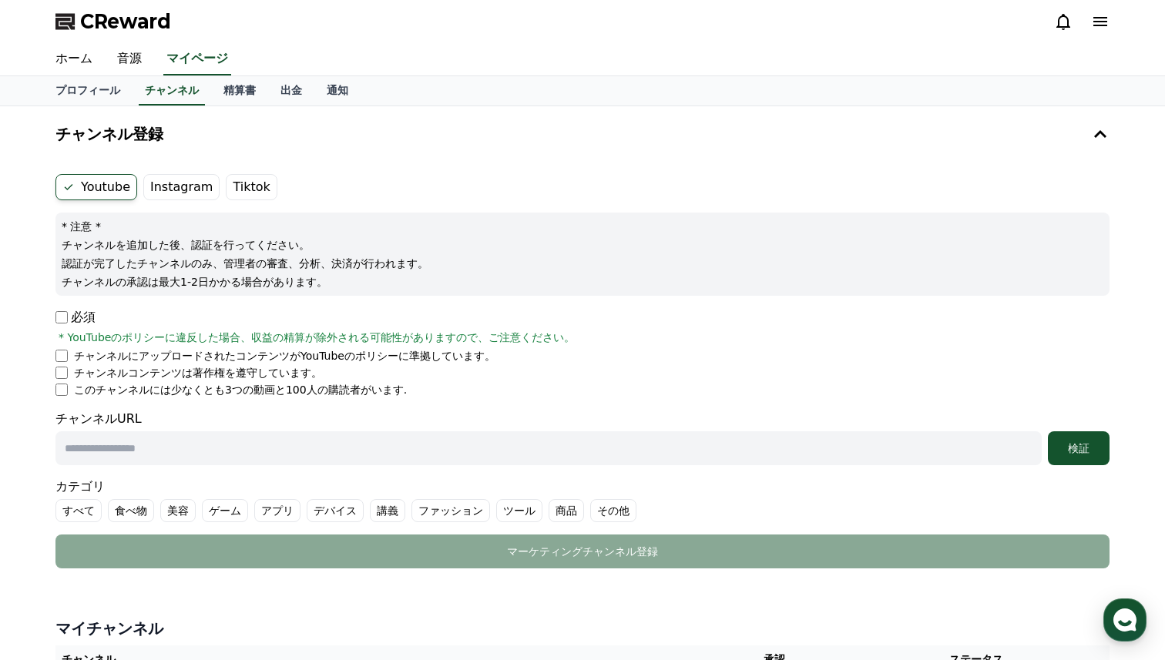
click at [351, 446] on input "text" at bounding box center [548, 448] width 986 height 34
